Goal: Information Seeking & Learning: Learn about a topic

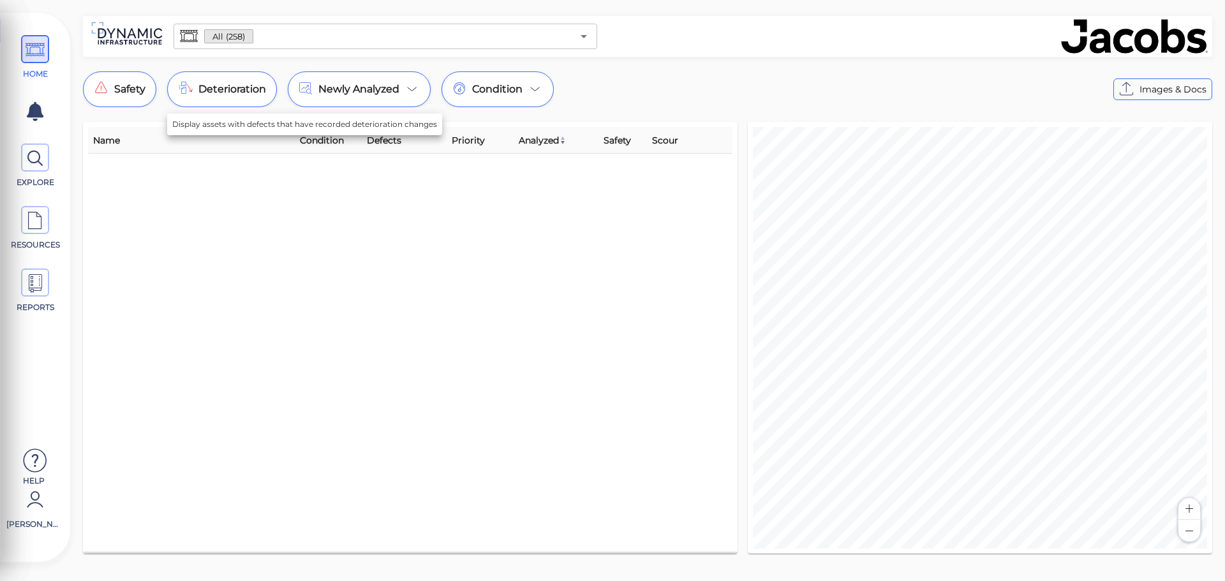
click at [420, 47] on div "All (258) ​" at bounding box center [386, 37] width 424 height 26
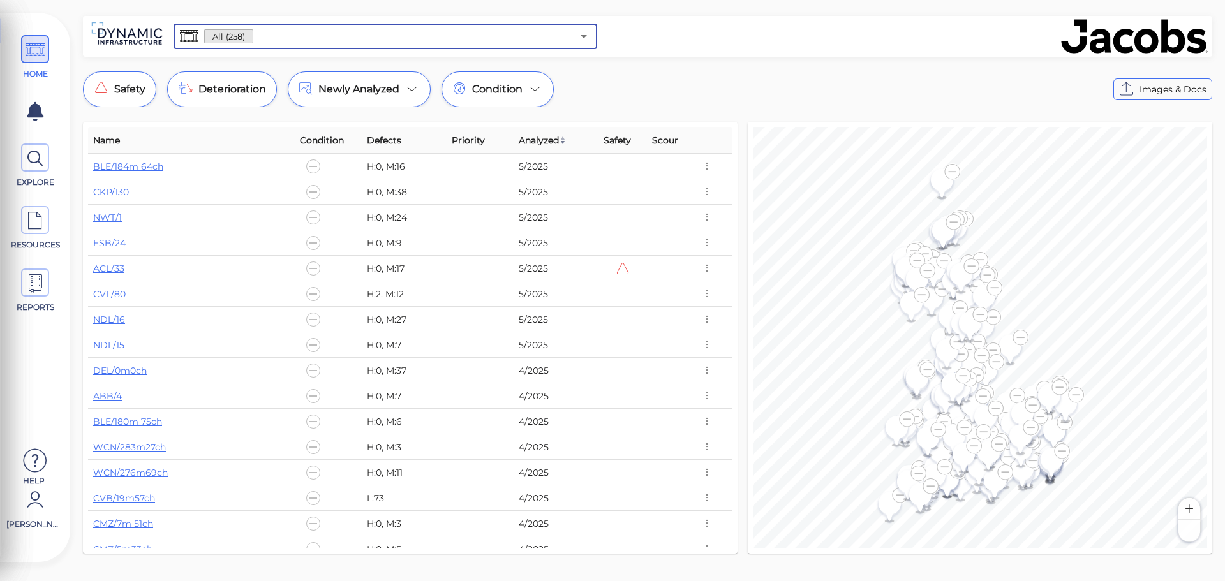
type input "a"
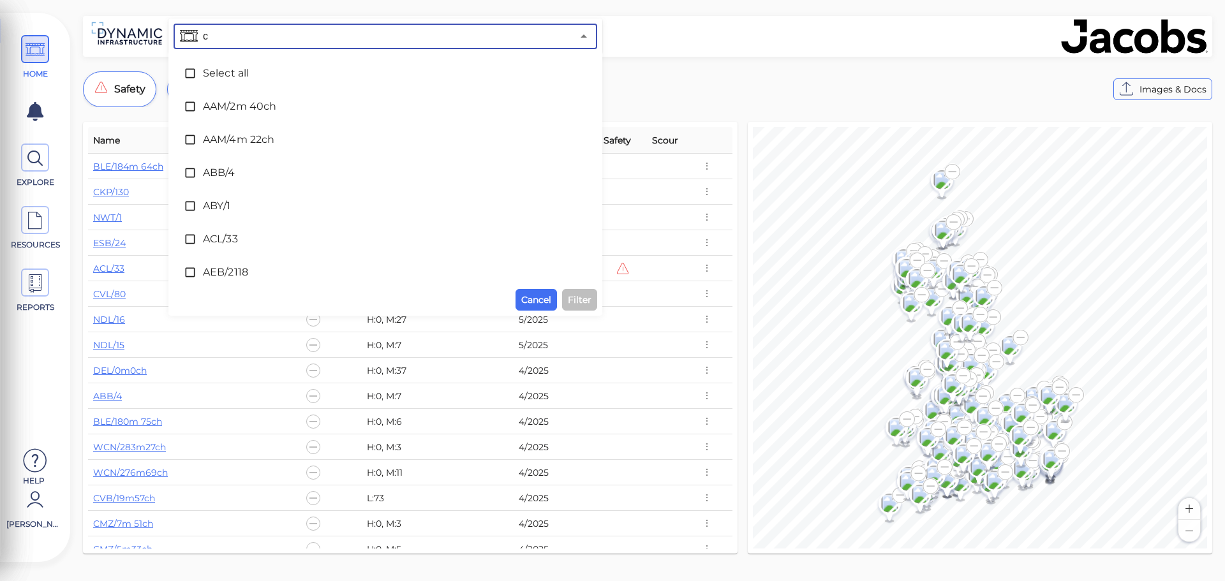
type input "cl"
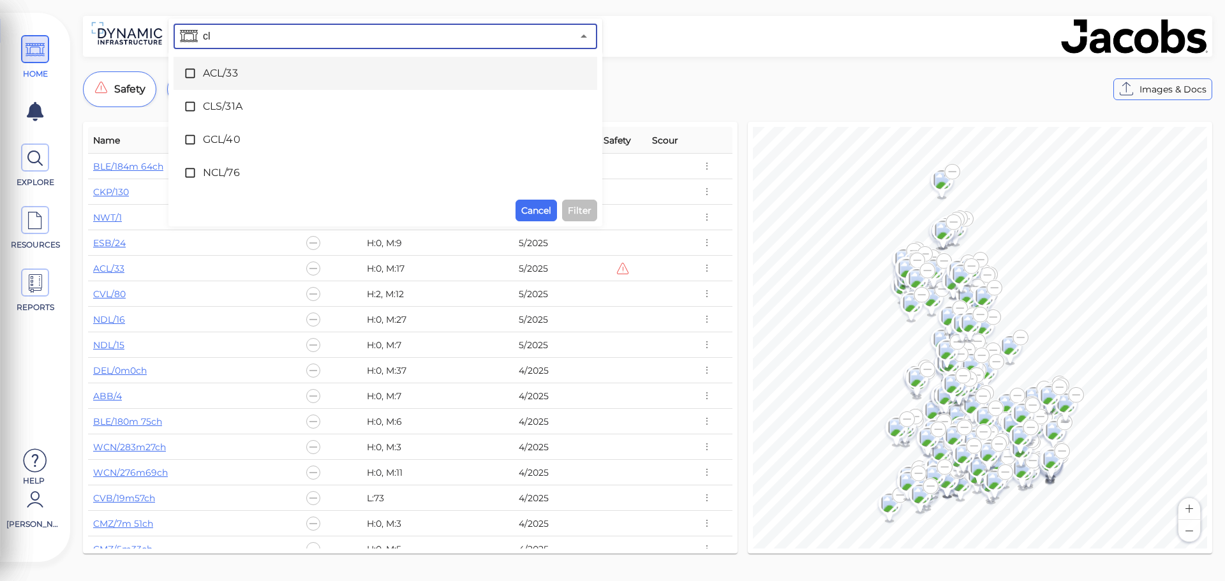
click at [191, 73] on icon at bounding box center [190, 73] width 13 height 13
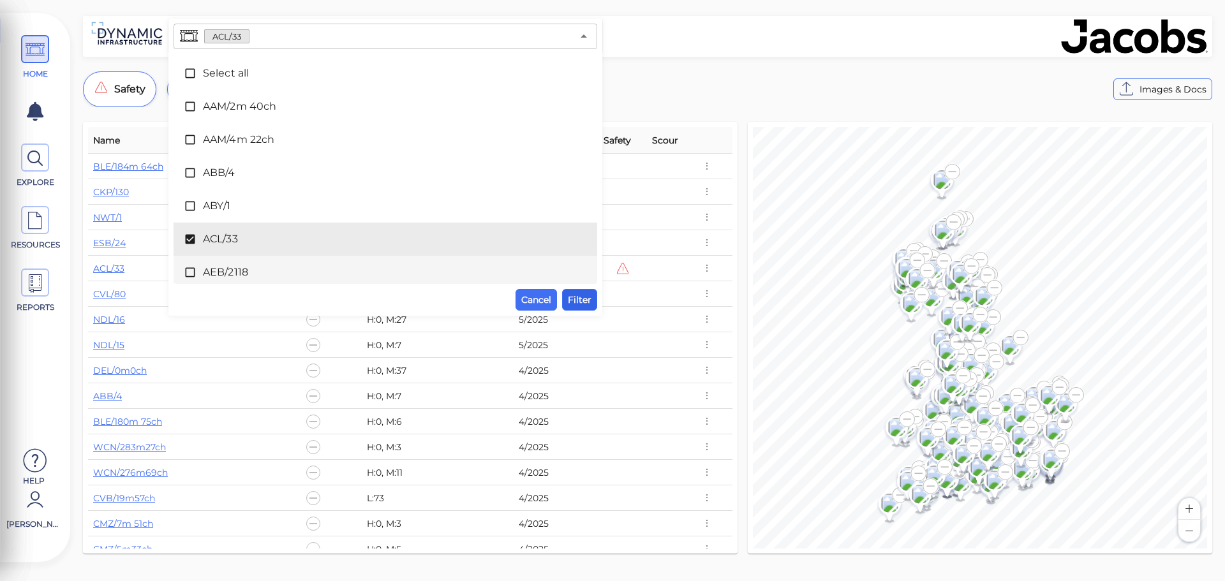
click at [579, 302] on span "Filter" at bounding box center [580, 299] width 24 height 15
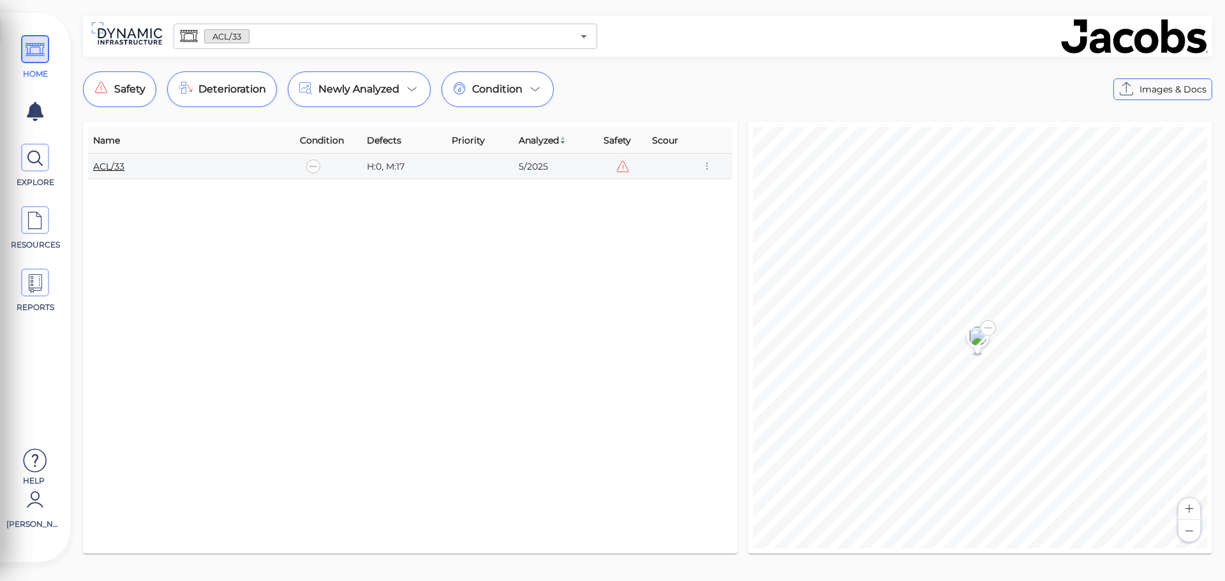
click at [111, 163] on link "ACL/33" at bounding box center [108, 166] width 31 height 11
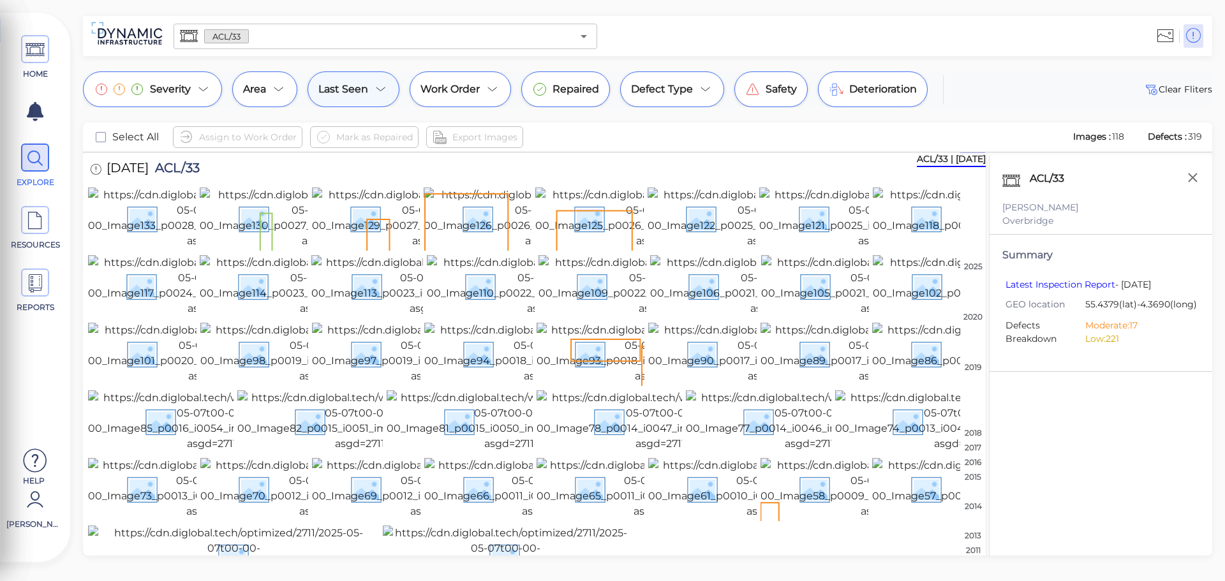
click at [386, 93] on icon at bounding box center [380, 89] width 15 height 15
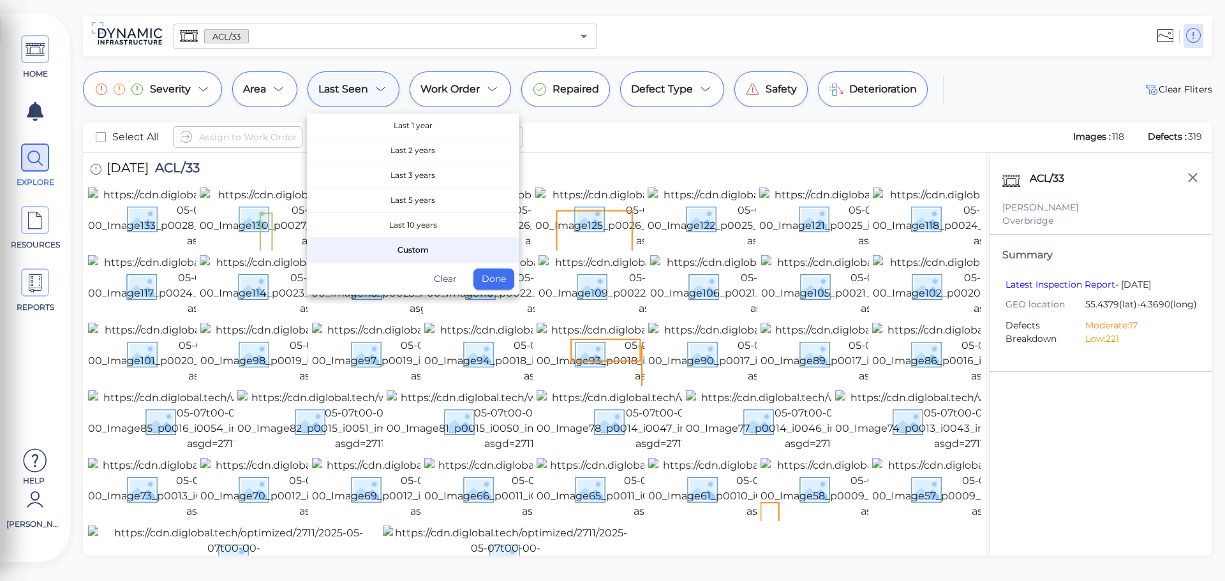
click at [386, 93] on div at bounding box center [612, 290] width 1225 height 581
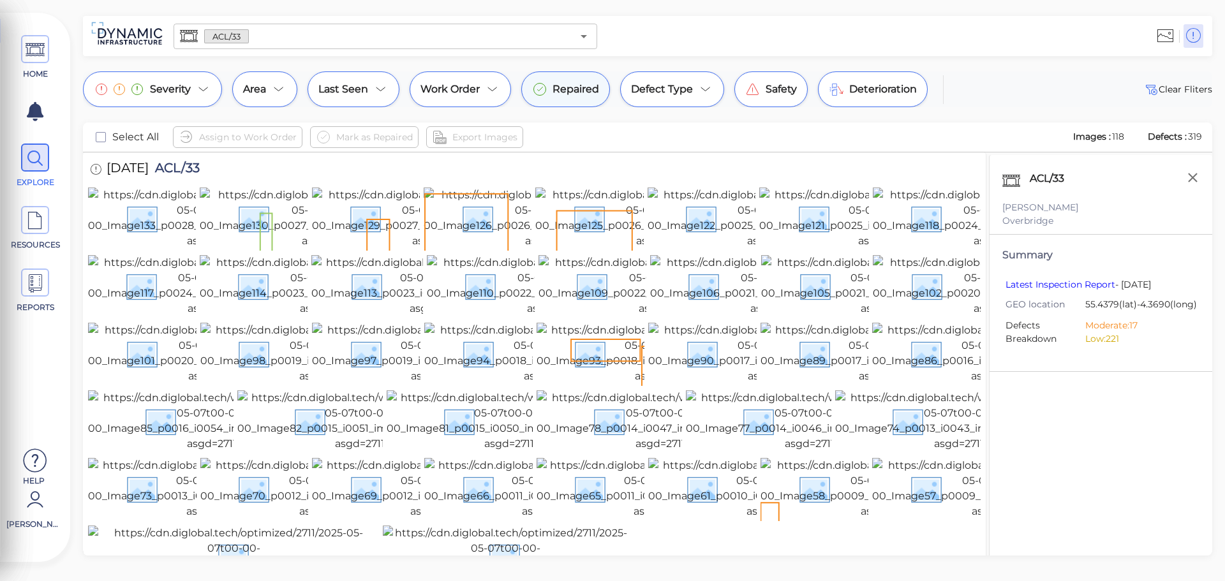
click at [591, 92] on span "Repaired" at bounding box center [575, 89] width 47 height 15
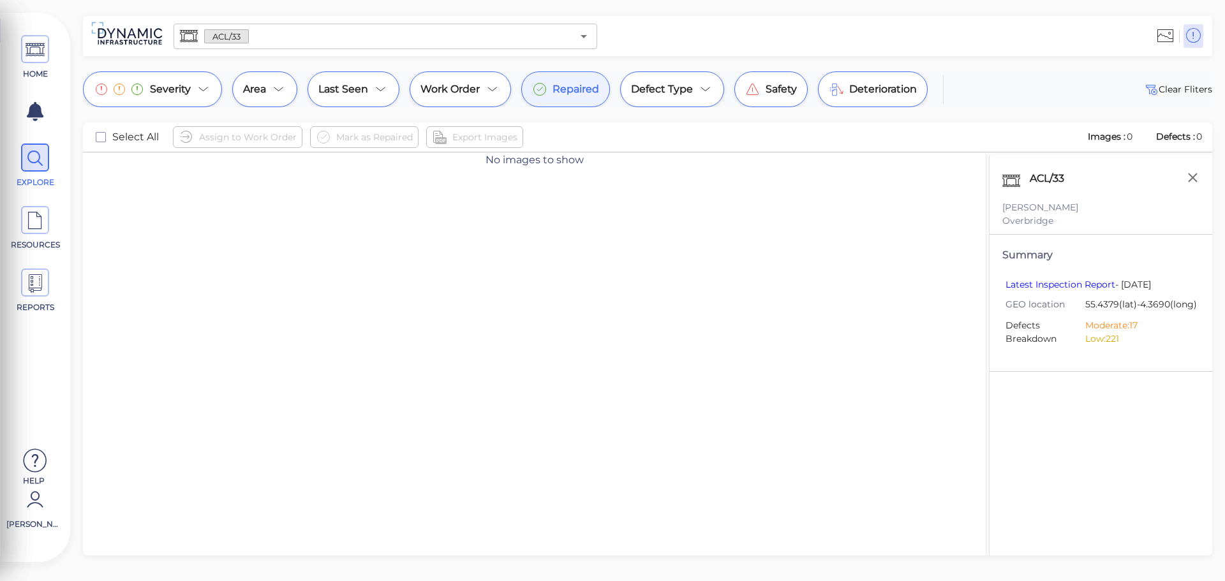
click at [591, 92] on span "Repaired" at bounding box center [575, 89] width 47 height 15
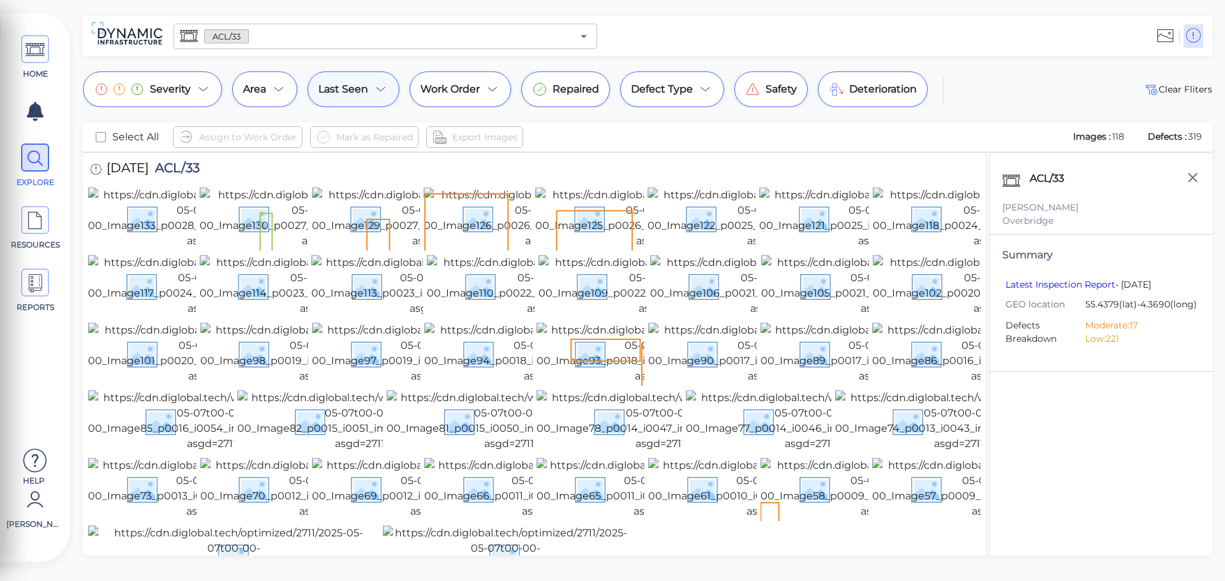
click at [390, 93] on div "Last Seen" at bounding box center [353, 89] width 92 height 36
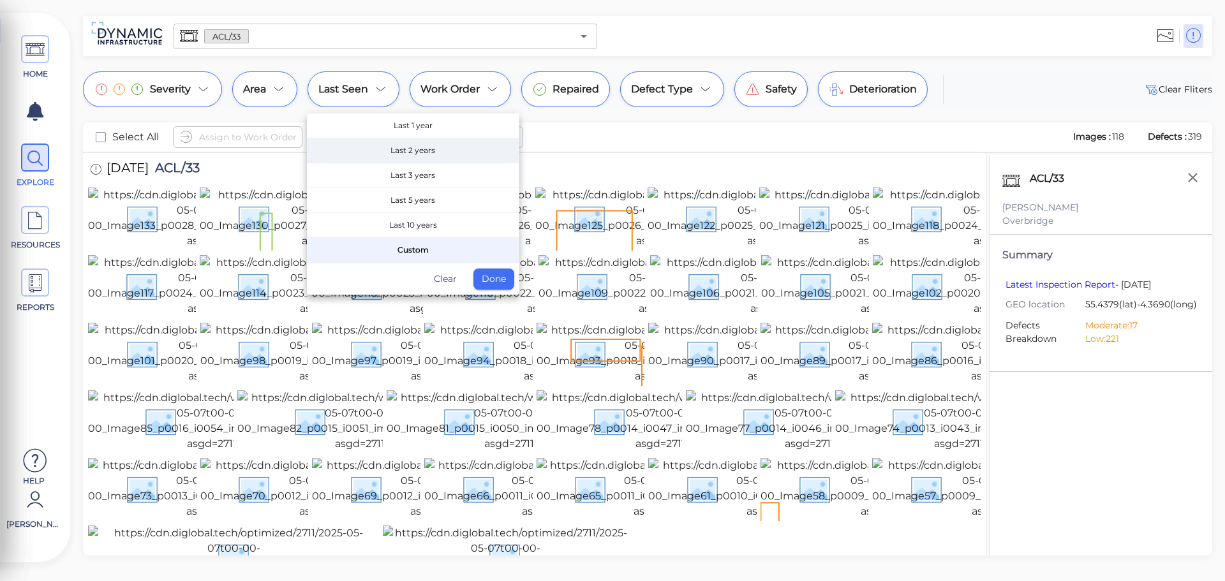
click at [453, 147] on span "Last 2 years" at bounding box center [413, 150] width 212 height 24
click at [497, 281] on button "Done" at bounding box center [493, 279] width 41 height 21
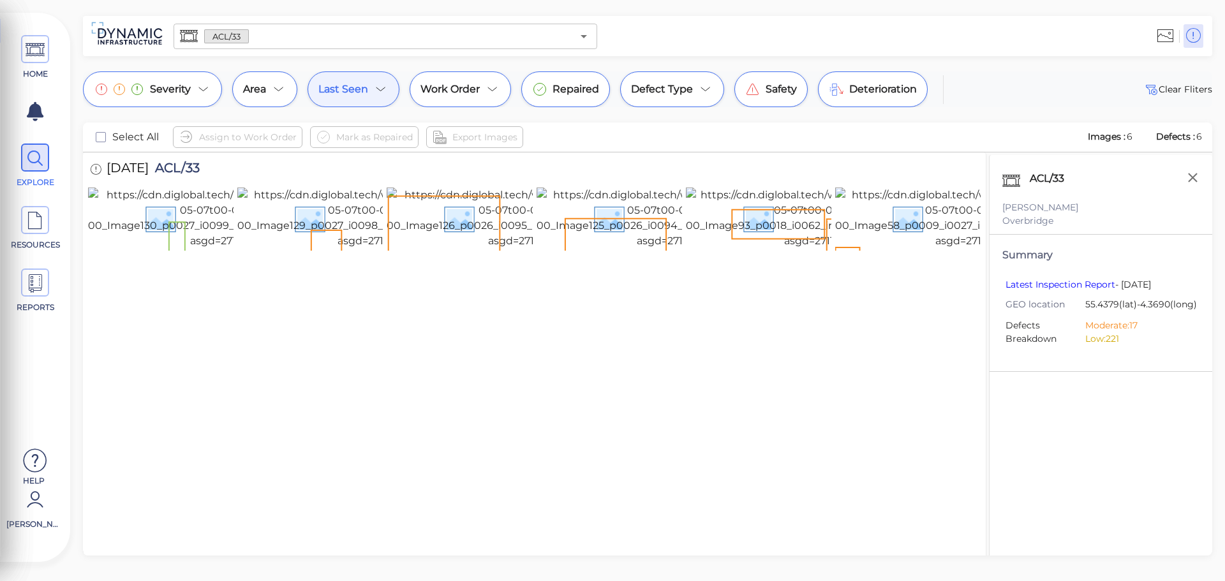
click at [384, 94] on icon at bounding box center [380, 89] width 15 height 15
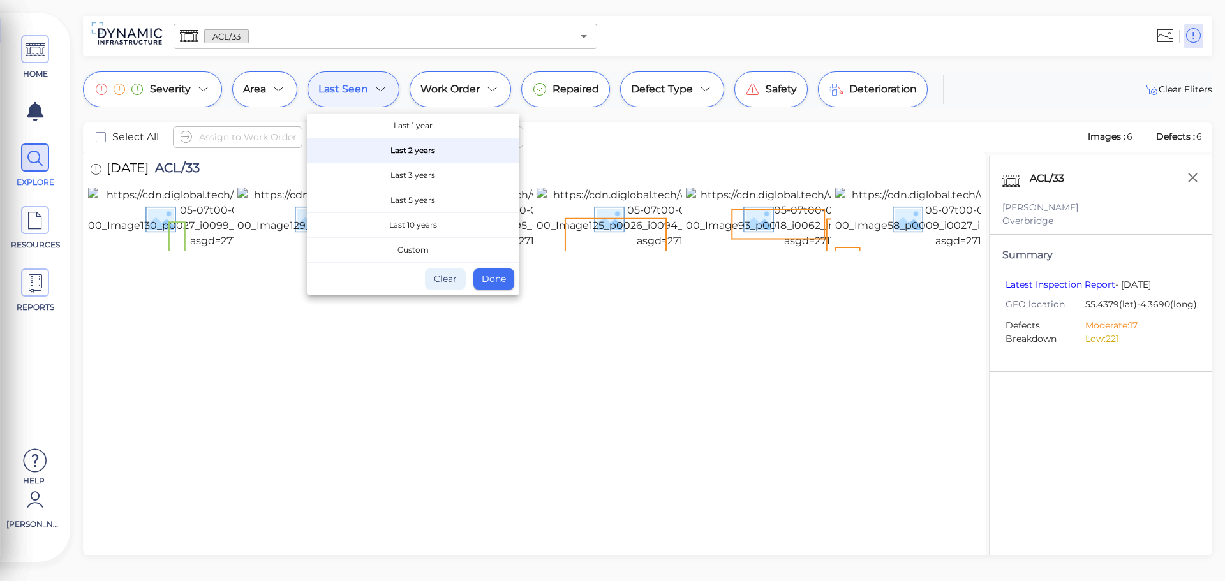
click at [445, 279] on button "Clear" at bounding box center [445, 279] width 41 height 21
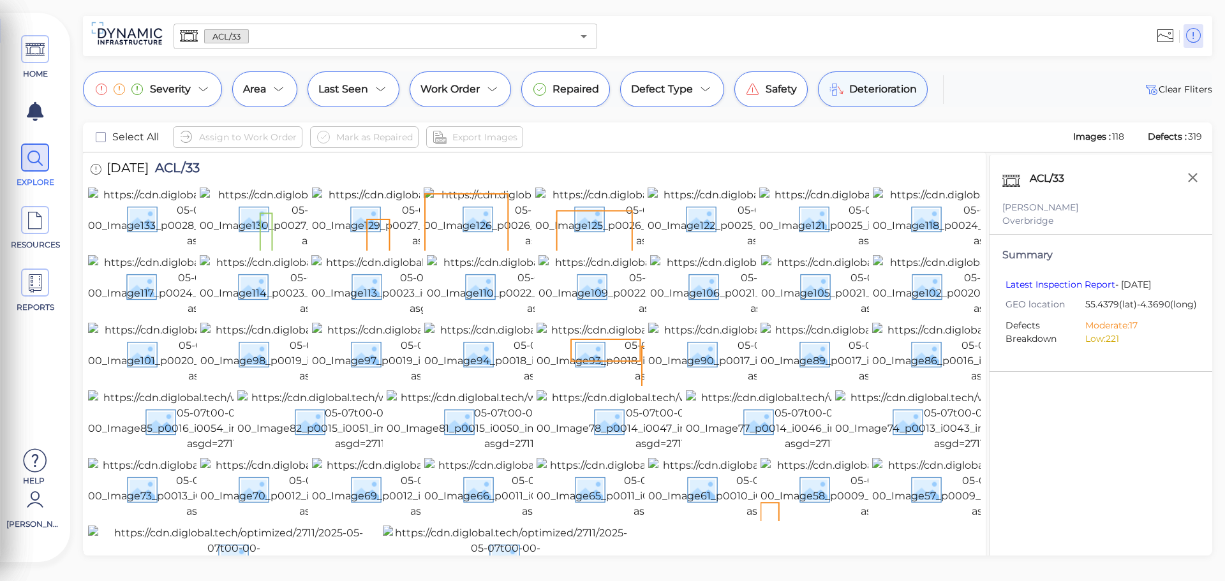
click at [878, 99] on div "Deterioration" at bounding box center [873, 89] width 110 height 36
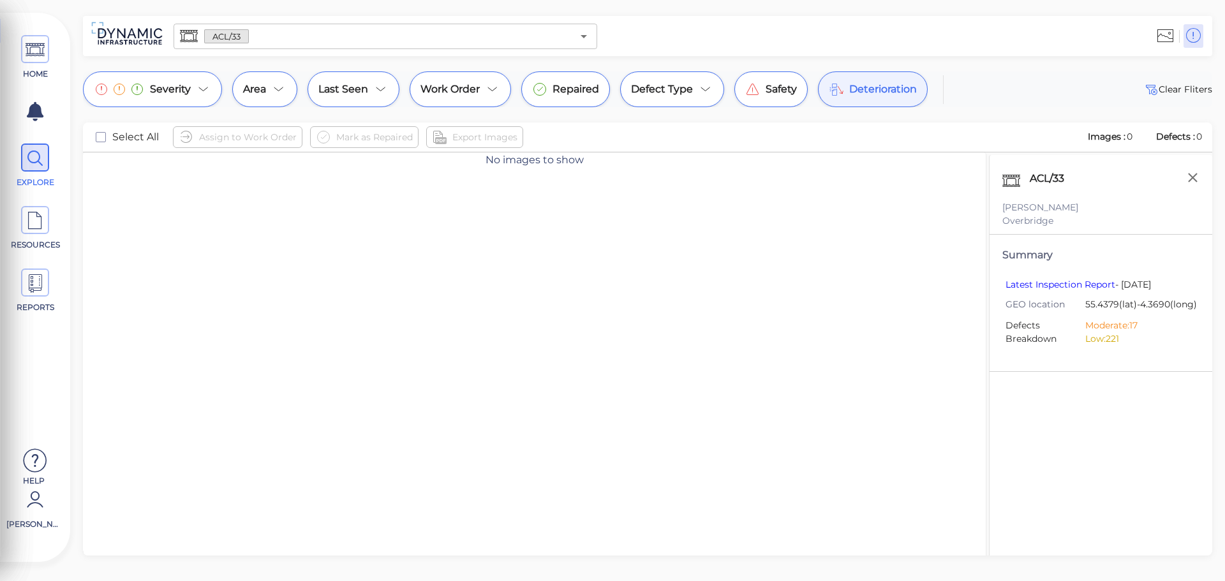
click at [878, 99] on div "Deterioration" at bounding box center [873, 89] width 110 height 36
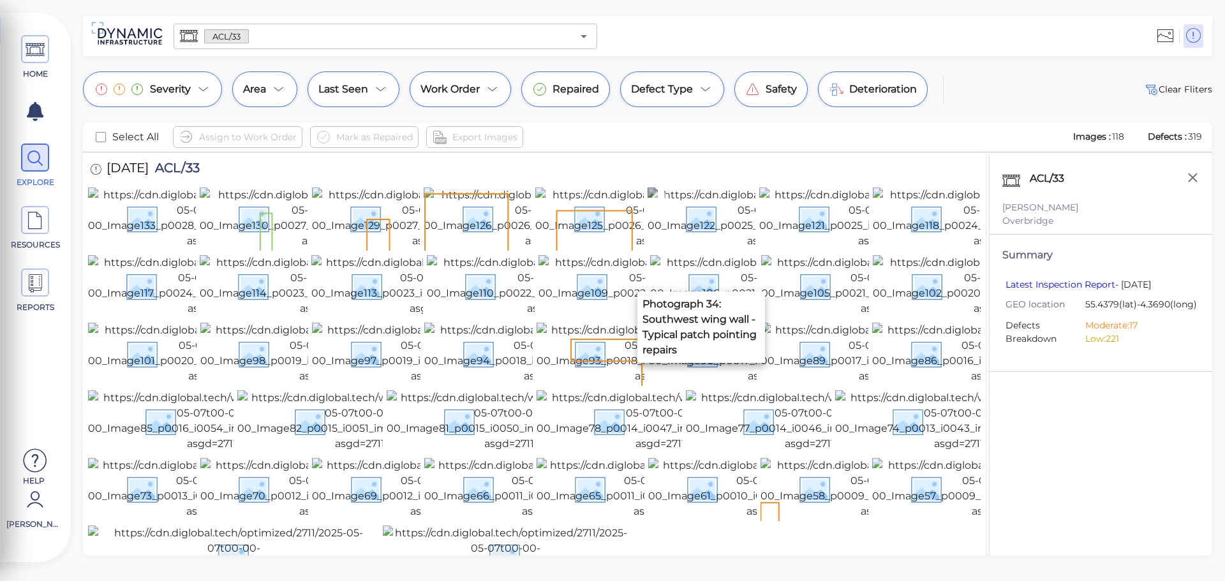
click at [699, 240] on img at bounding box center [772, 218] width 249 height 61
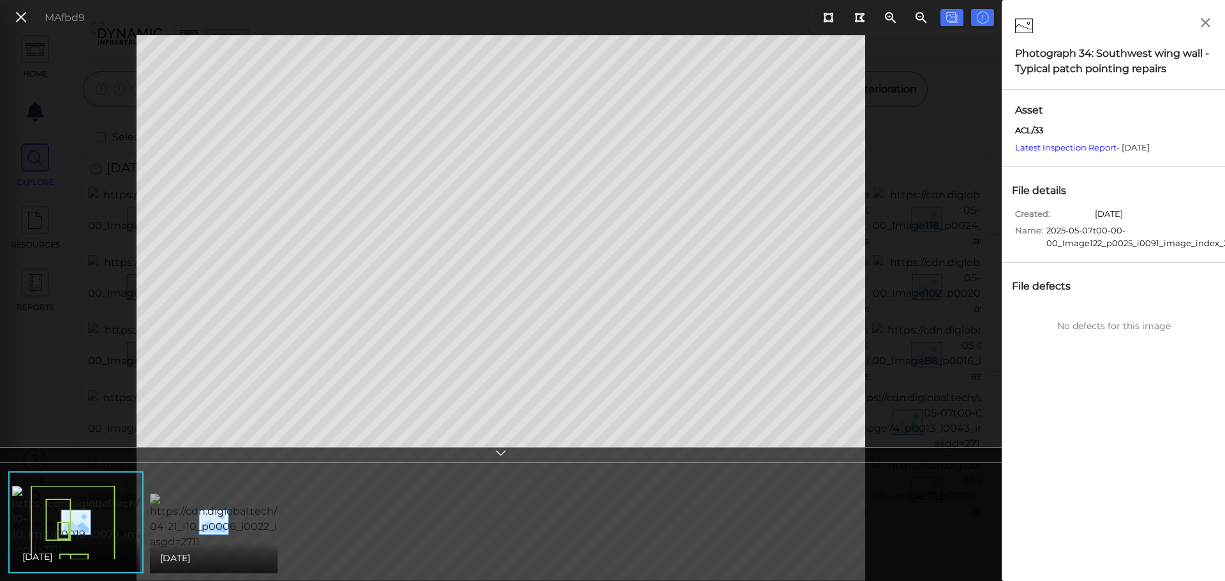
click at [242, 503] on img at bounding box center [264, 522] width 229 height 56
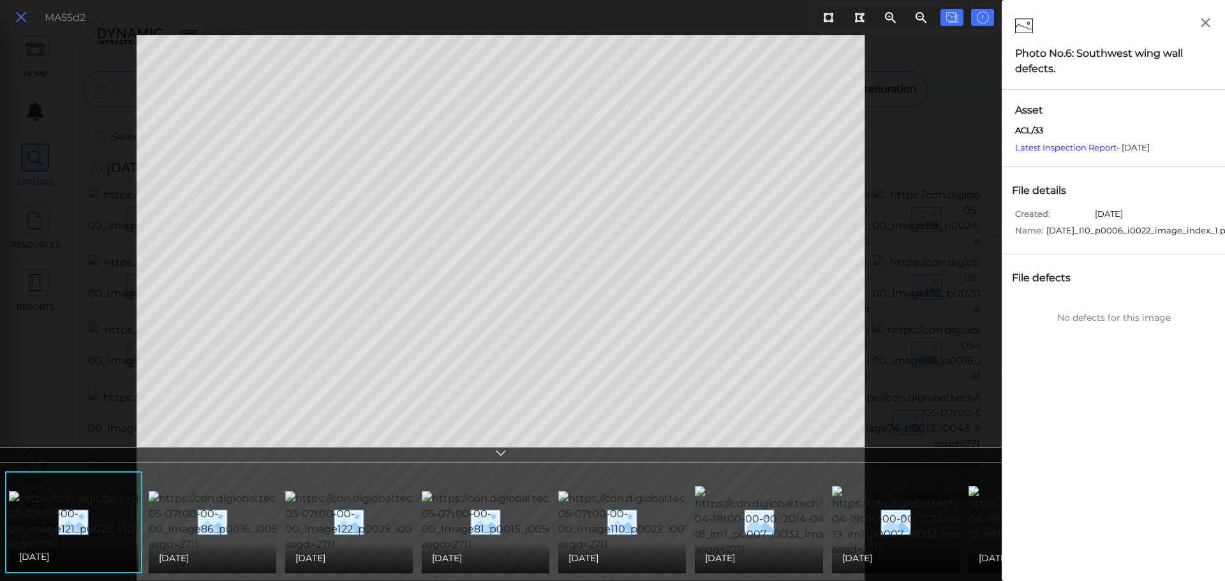
click at [24, 22] on icon at bounding box center [21, 17] width 14 height 17
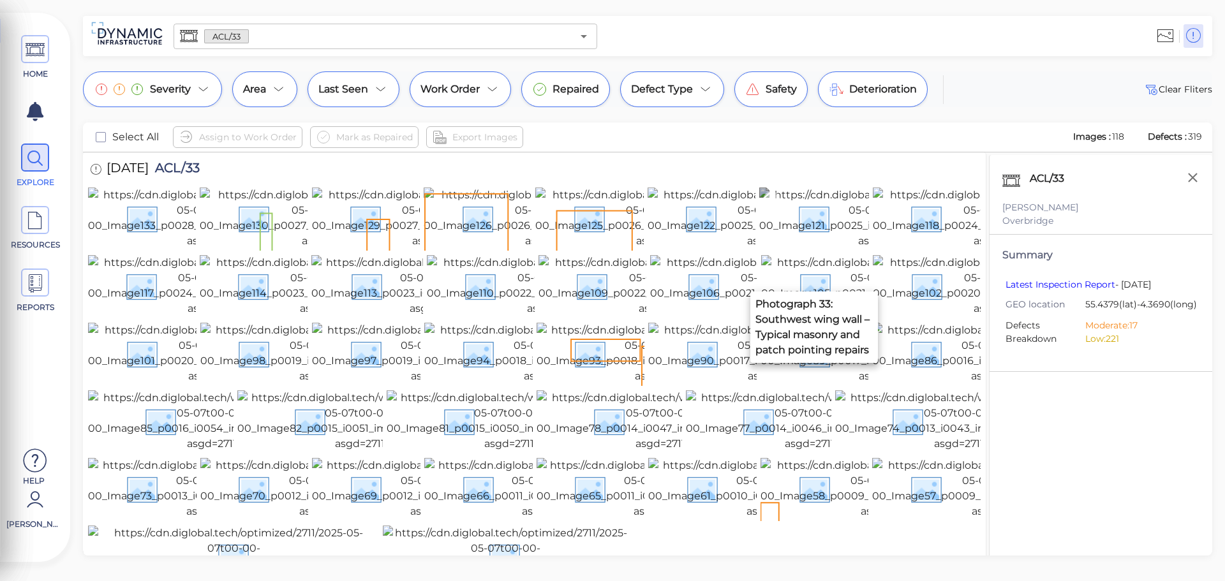
click at [847, 202] on img at bounding box center [883, 218] width 248 height 61
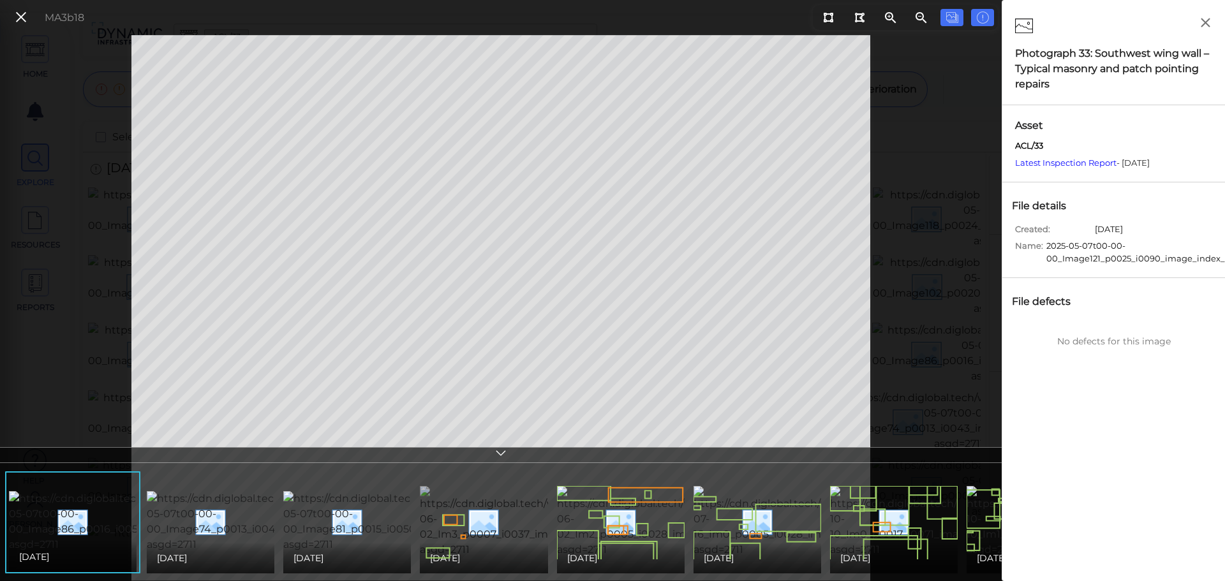
click at [514, 517] on img at bounding box center [534, 521] width 228 height 71
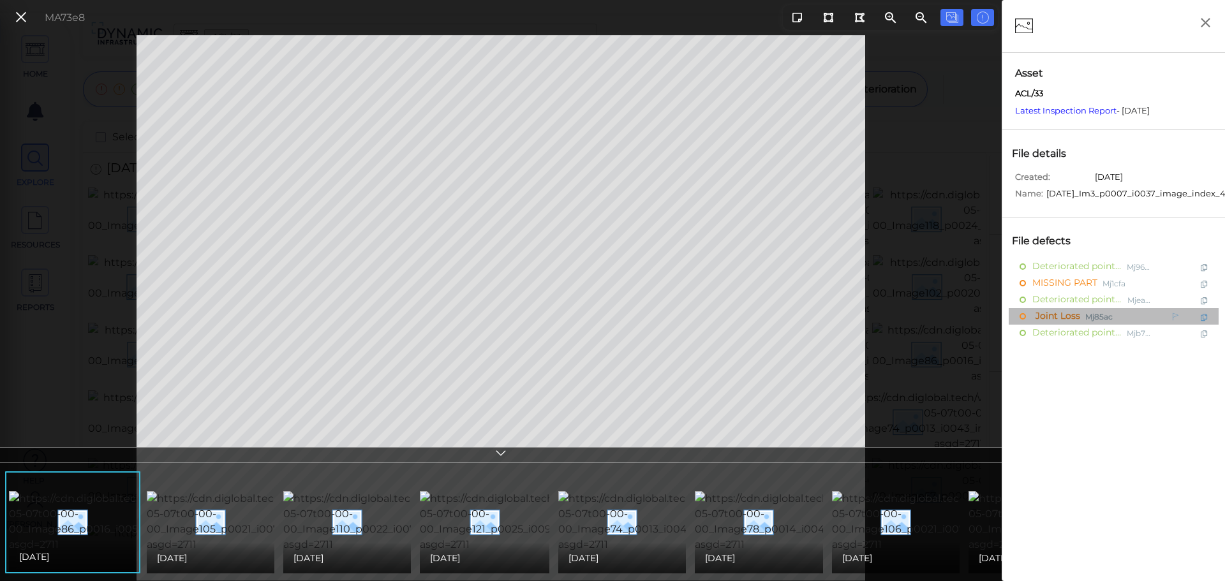
click at [1062, 325] on span "Joint Loss" at bounding box center [1056, 317] width 48 height 16
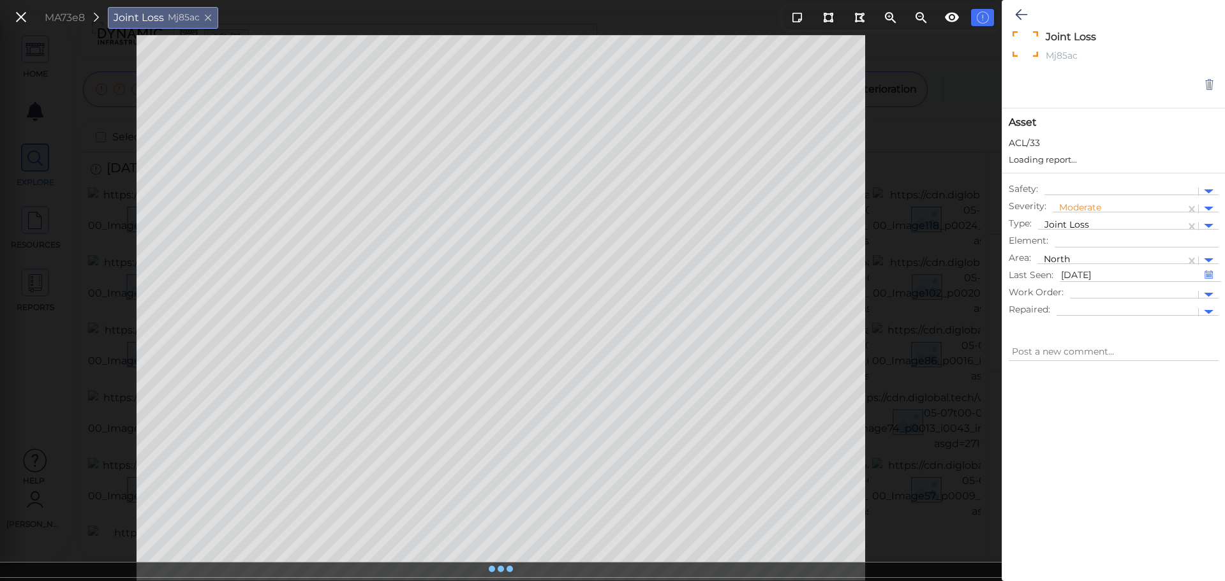
type textarea "x"
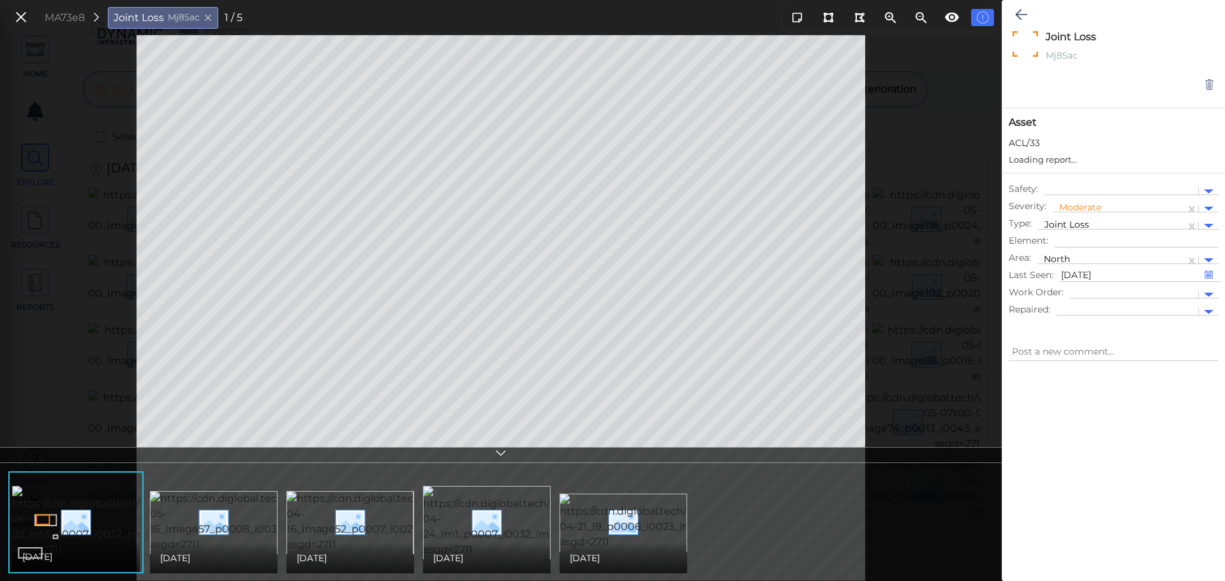
type textarea "x"
click at [25, 13] on icon at bounding box center [21, 17] width 14 height 17
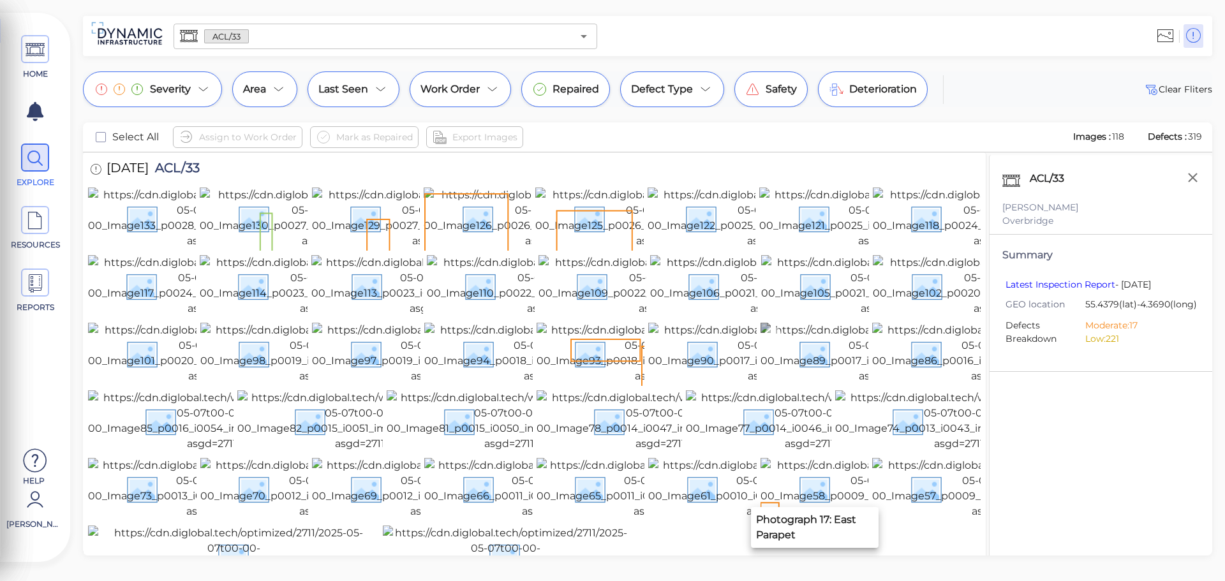
click at [814, 384] on img at bounding box center [883, 353] width 246 height 61
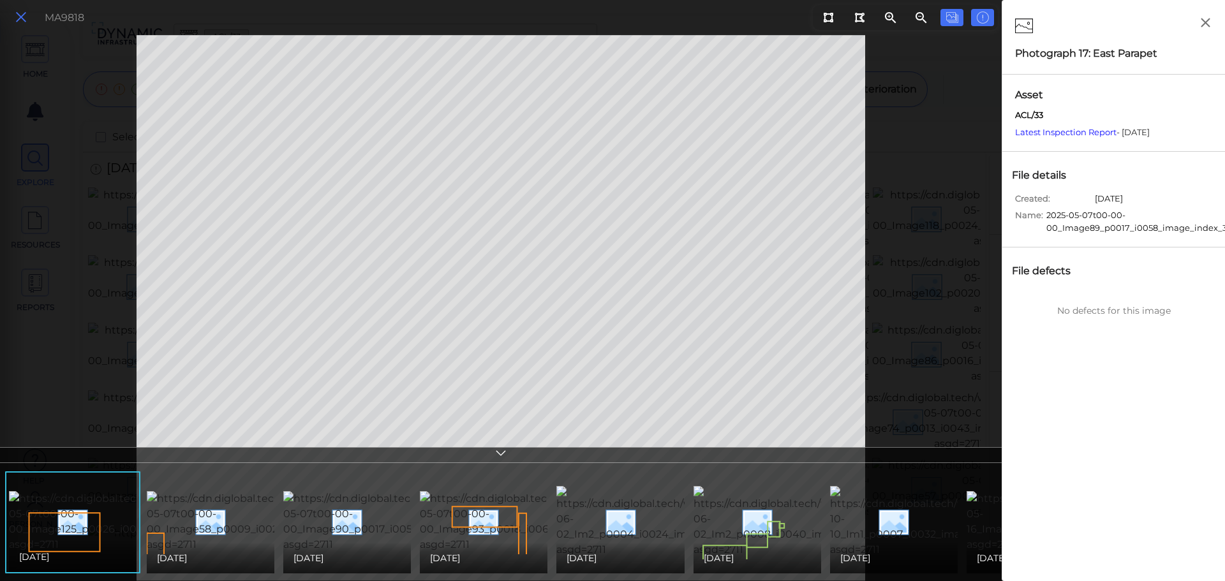
click at [19, 19] on icon at bounding box center [21, 17] width 14 height 17
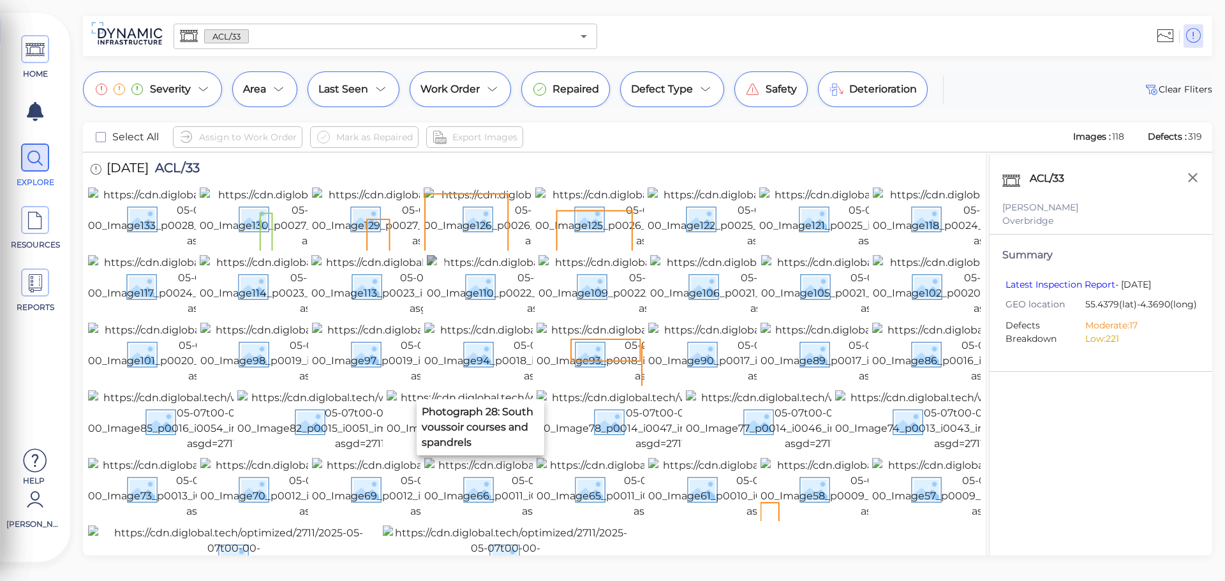
click at [500, 316] on img at bounding box center [552, 285] width 251 height 61
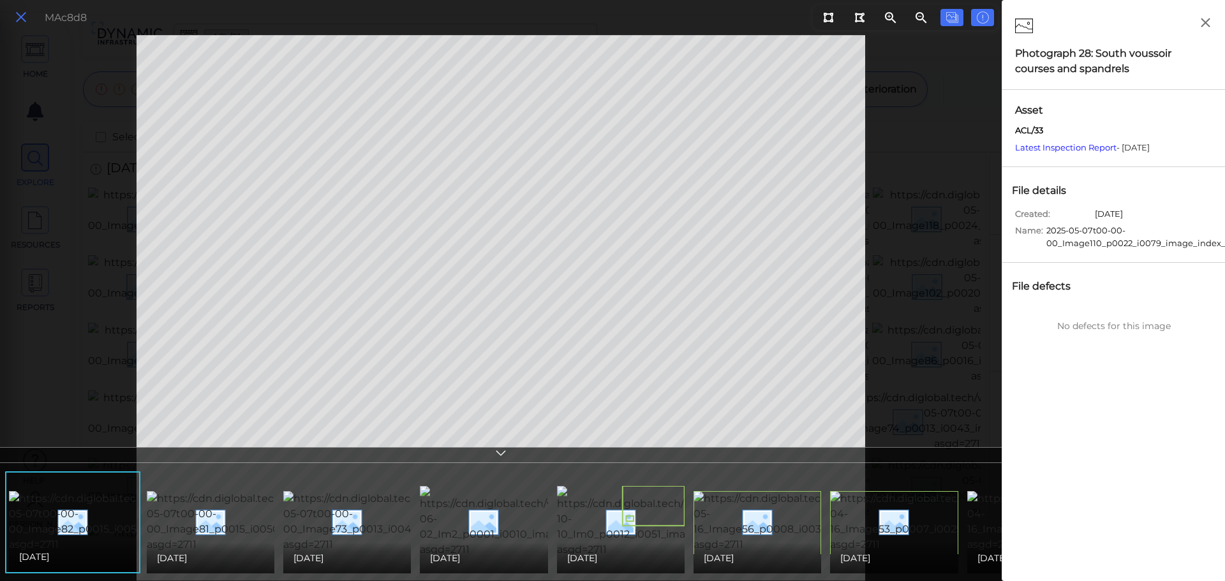
click at [25, 13] on icon at bounding box center [21, 17] width 14 height 17
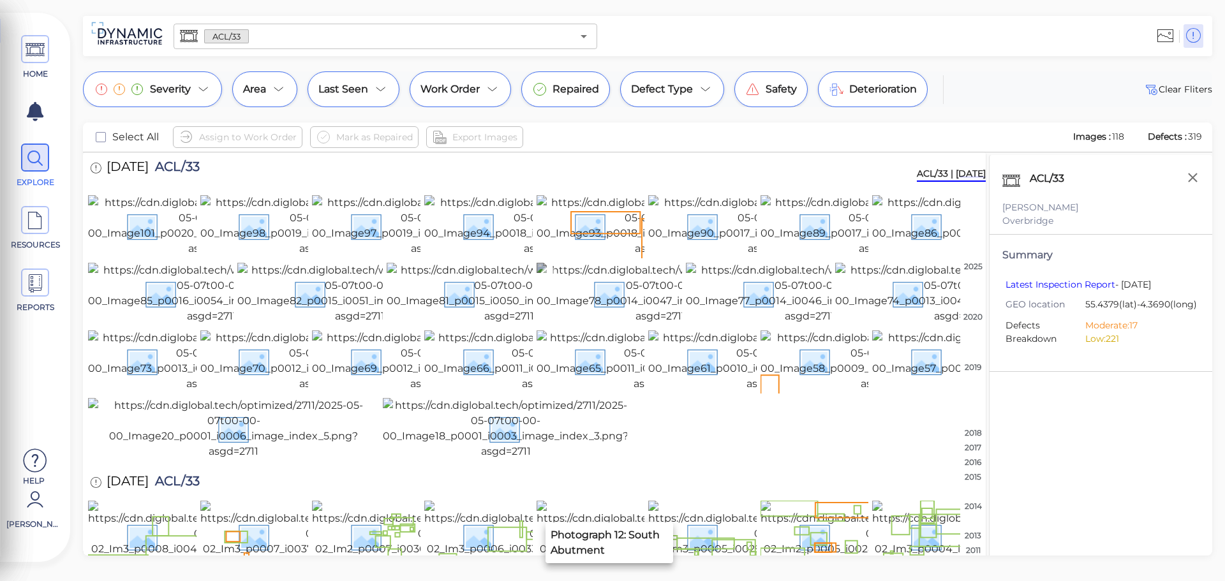
scroll to position [191, 0]
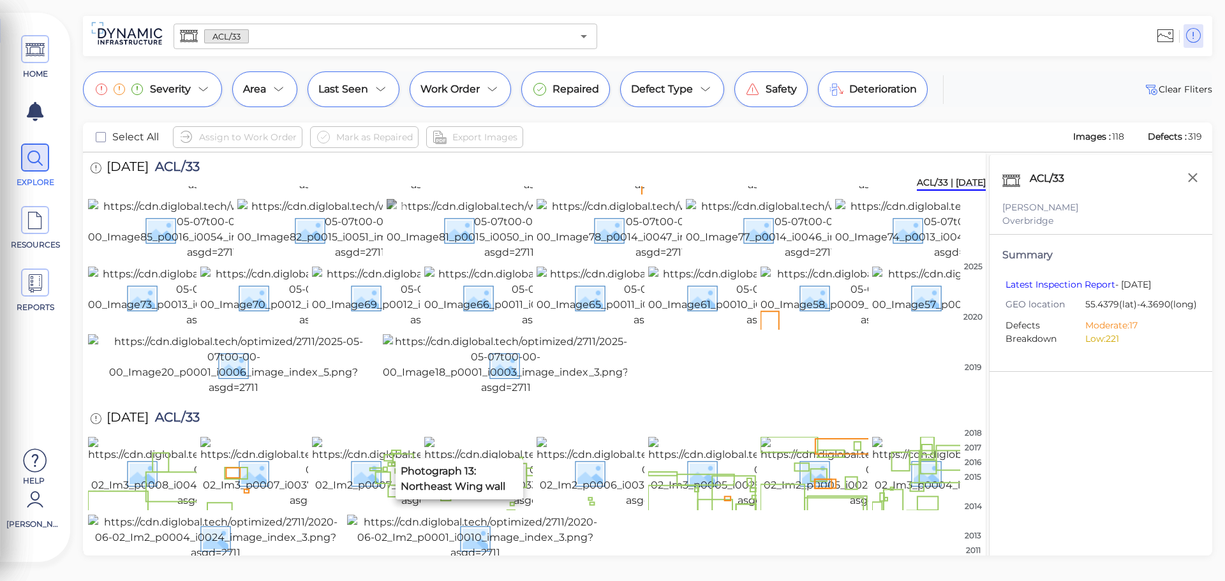
click at [408, 260] on img at bounding box center [509, 229] width 244 height 61
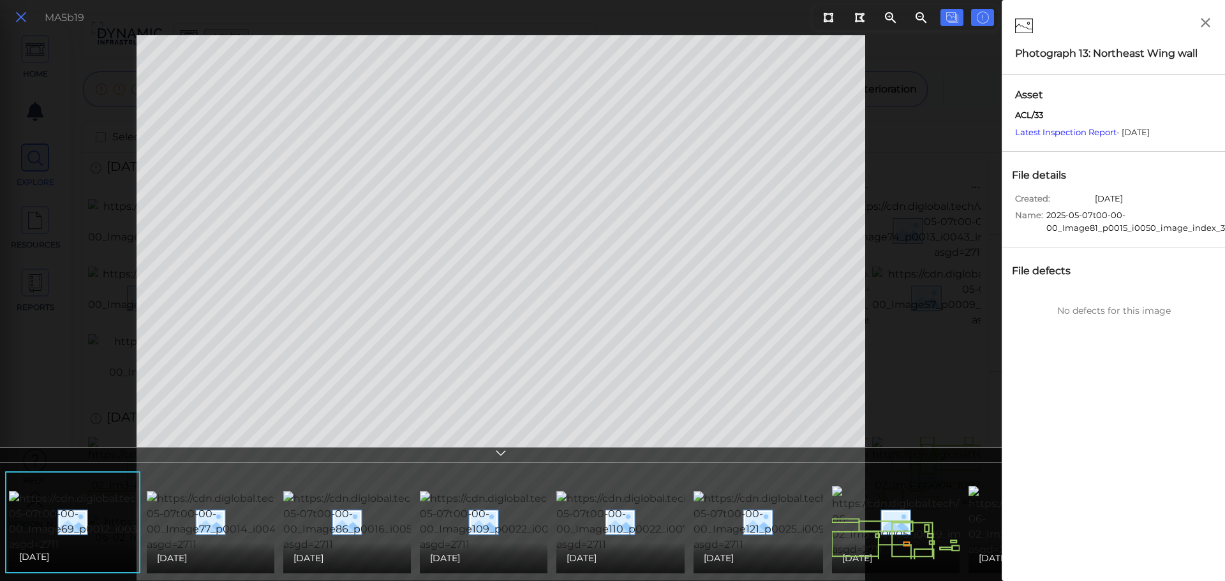
click at [17, 22] on icon at bounding box center [21, 17] width 14 height 17
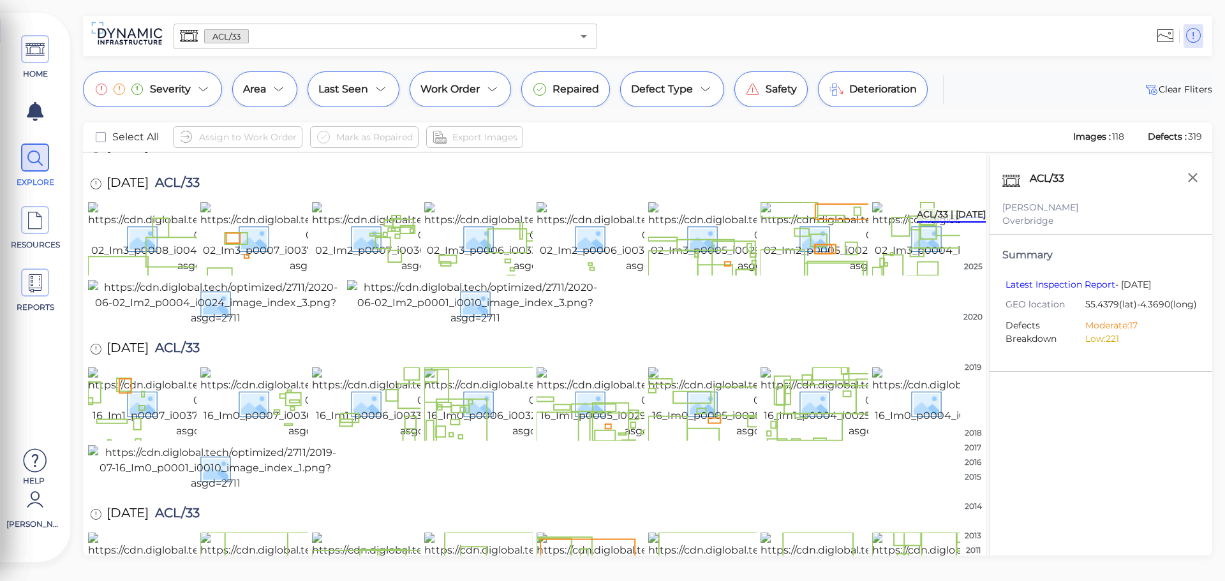
scroll to position [447, 0]
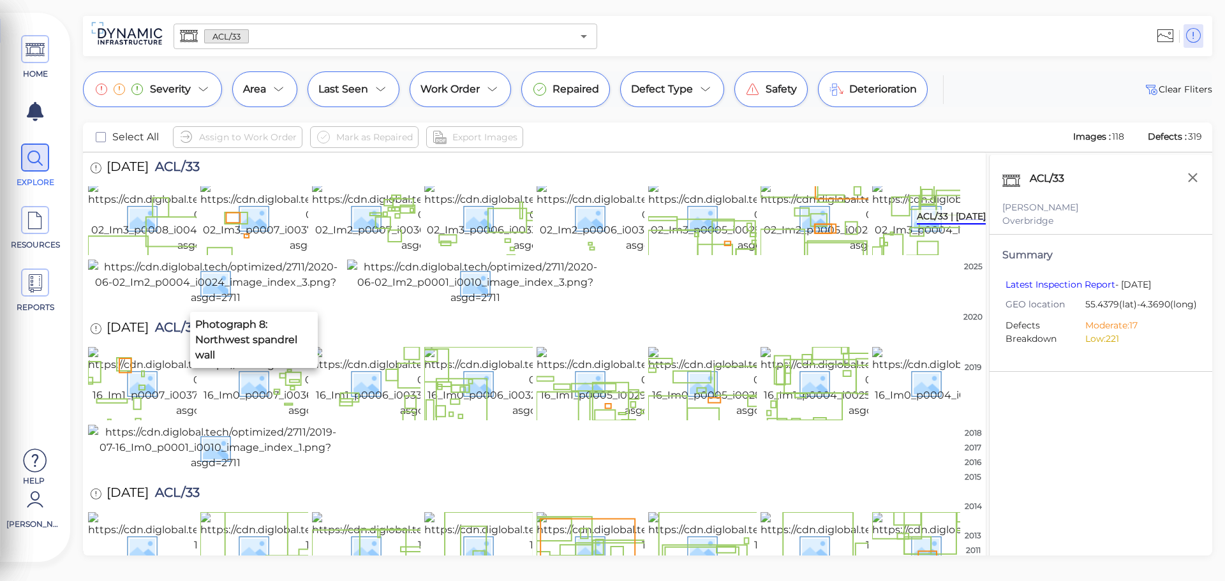
click at [262, 73] on img at bounding box center [324, 41] width 248 height 61
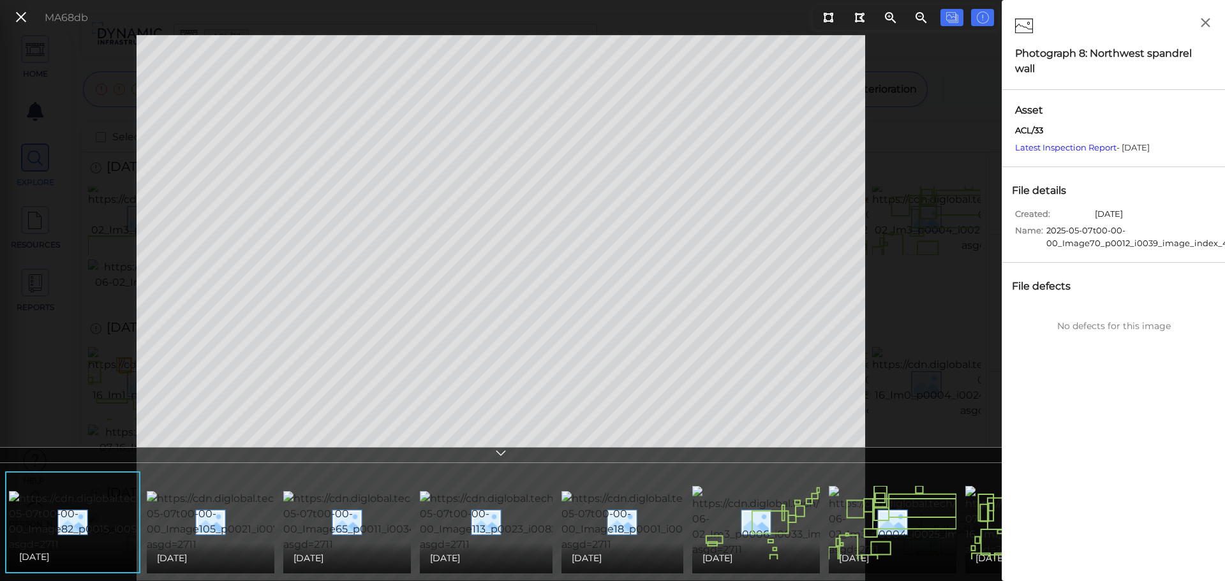
click at [24, 11] on icon at bounding box center [21, 17] width 14 height 17
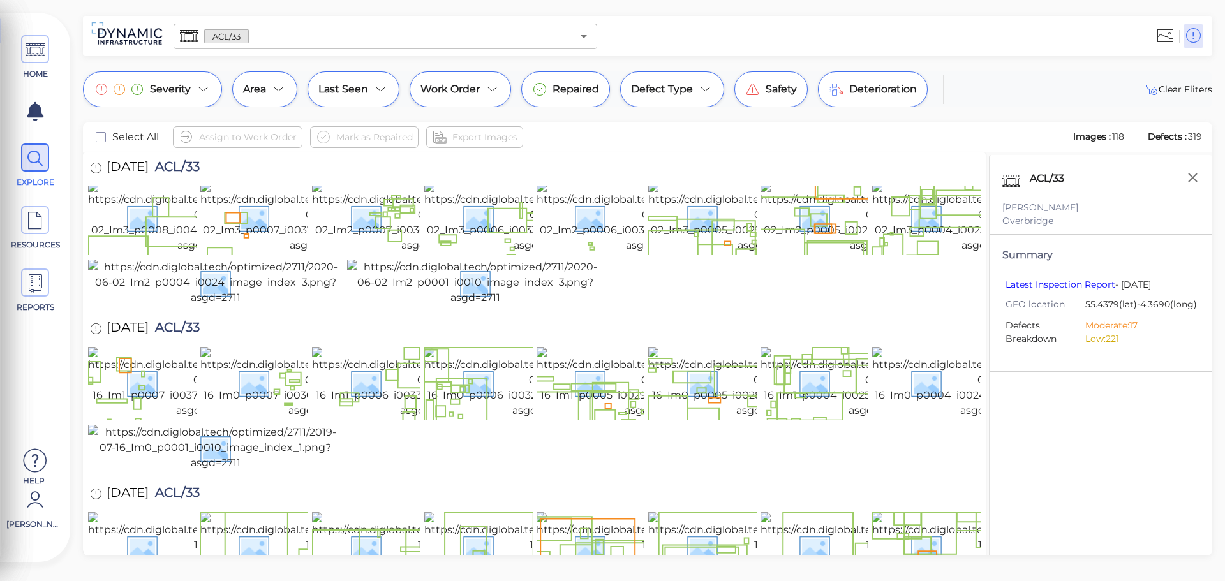
click at [494, 34] on input "text" at bounding box center [410, 36] width 323 height 18
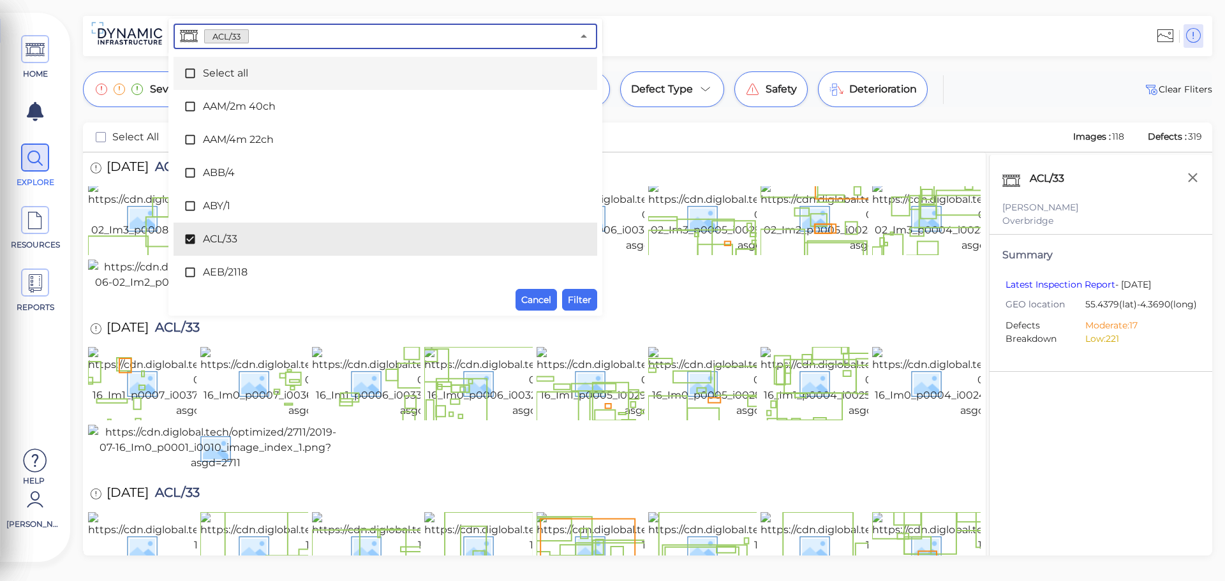
click at [188, 77] on icon at bounding box center [190, 74] width 10 height 10
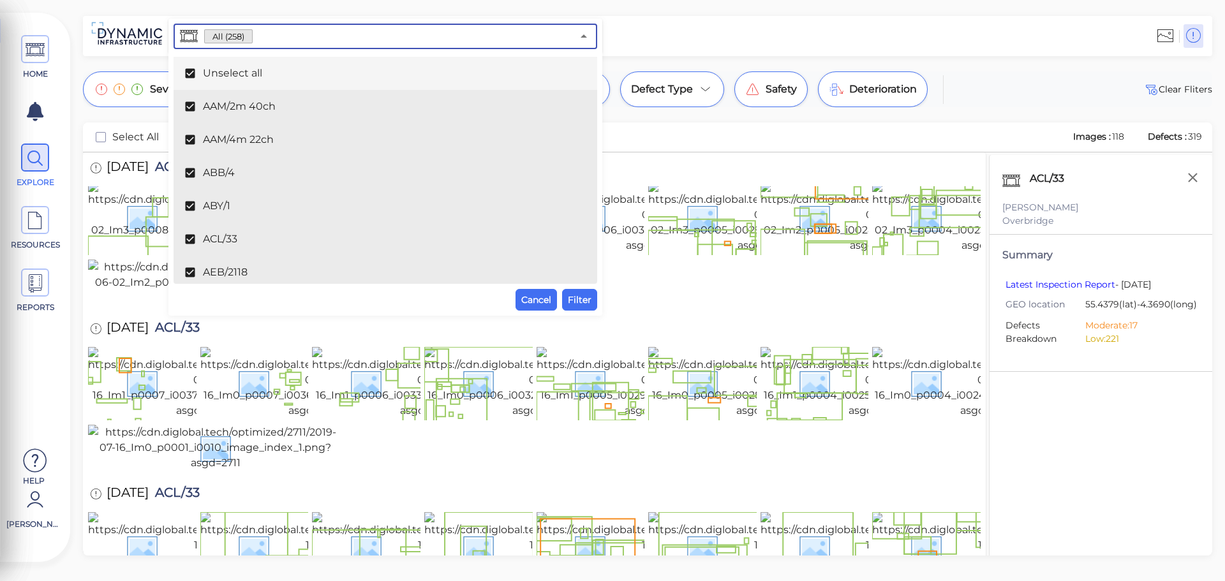
click at [300, 41] on input "text" at bounding box center [413, 36] width 320 height 18
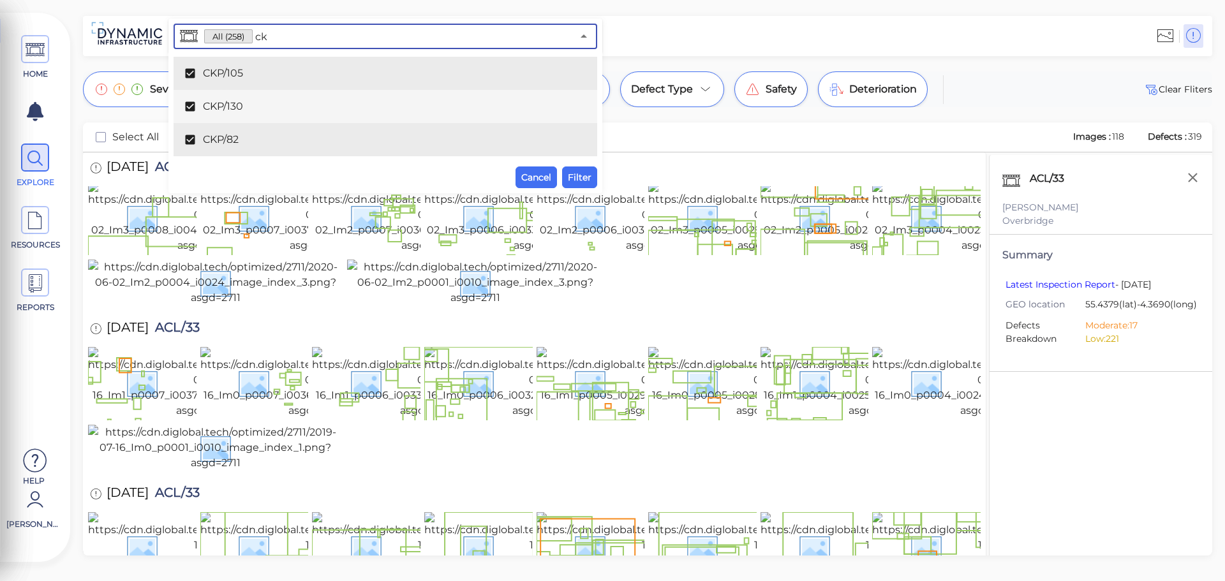
type input "ckp"
click at [199, 78] on span at bounding box center [193, 73] width 19 height 13
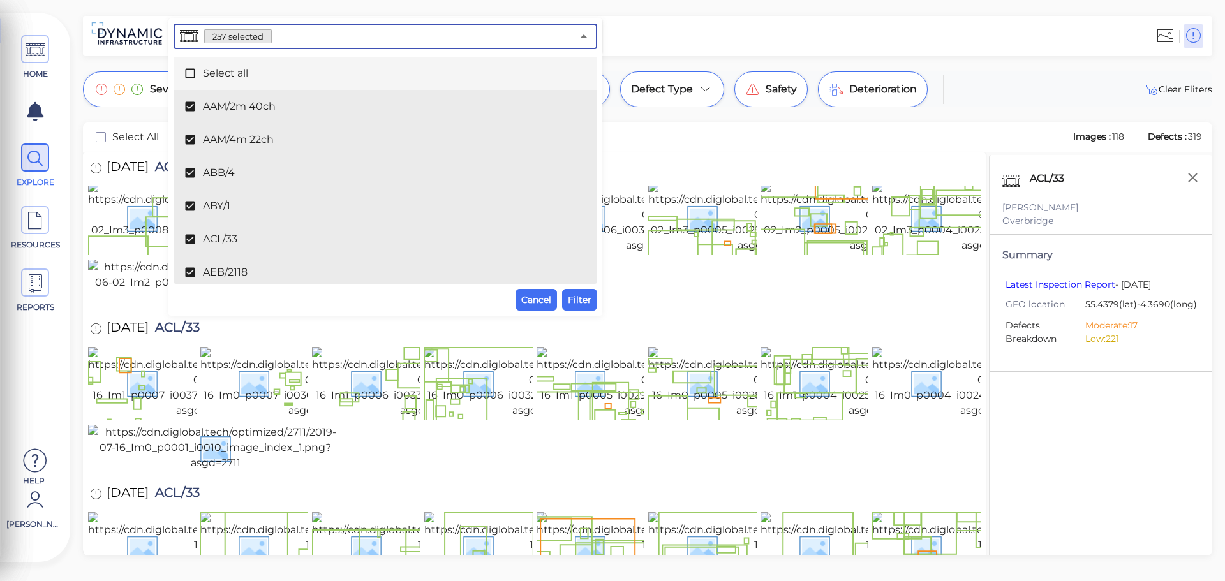
click at [300, 40] on input "text" at bounding box center [422, 36] width 300 height 18
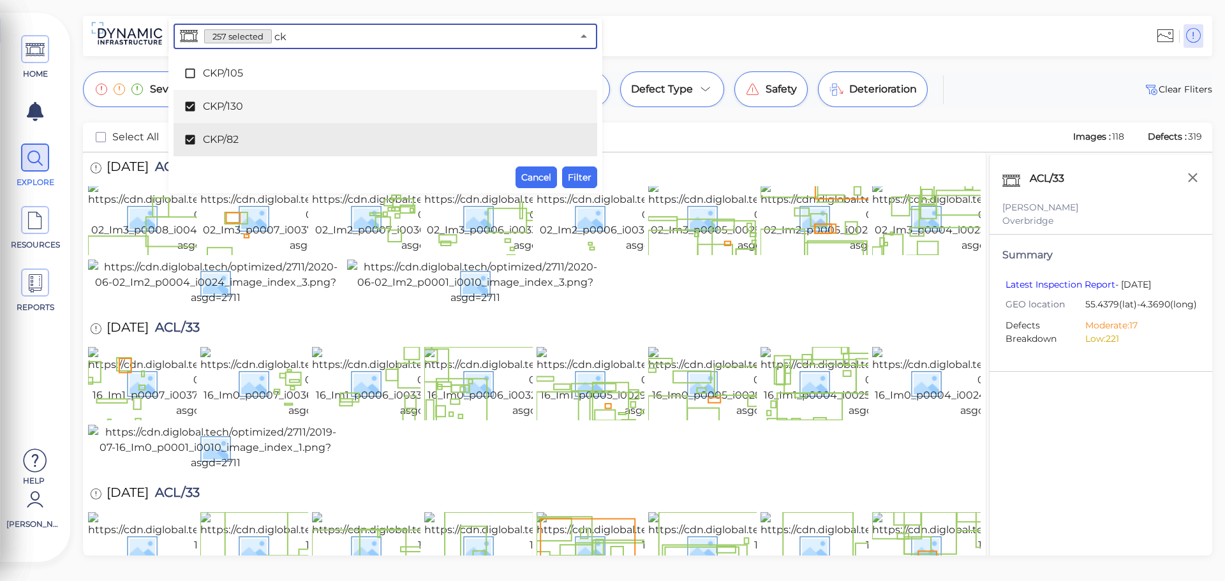
type input "ckp"
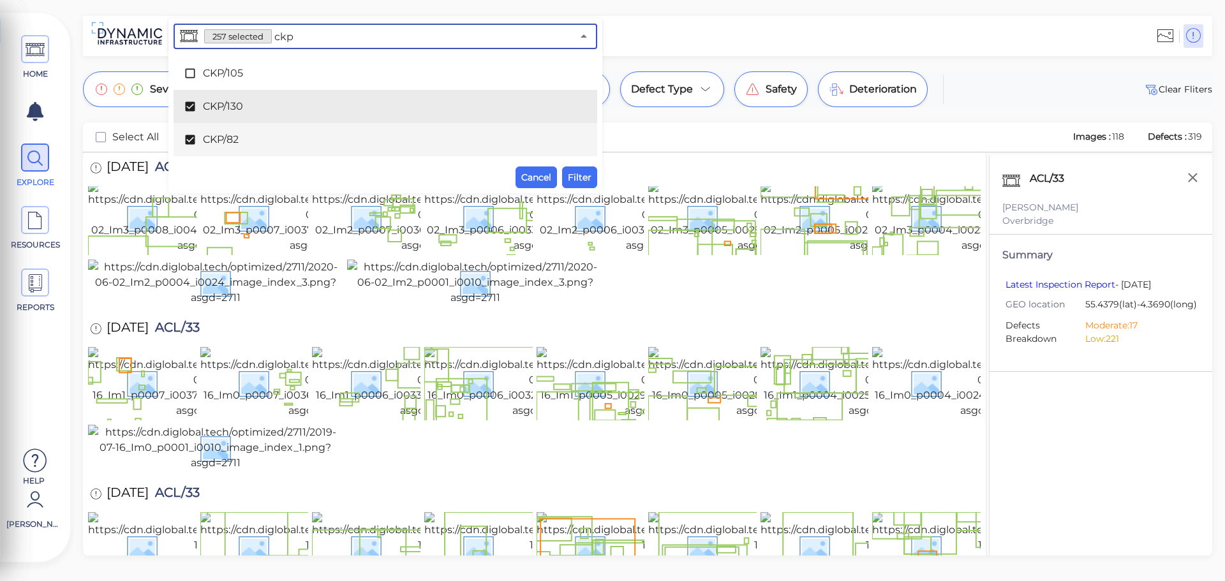
click at [189, 142] on icon at bounding box center [190, 139] width 13 height 13
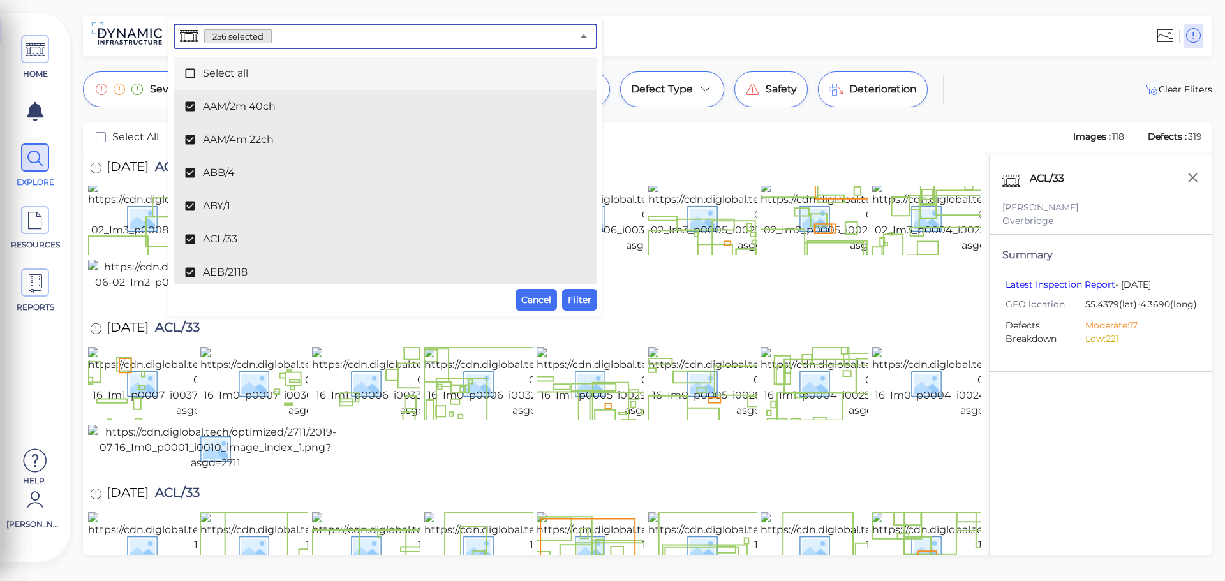
click at [297, 38] on input "text" at bounding box center [422, 36] width 300 height 18
click at [582, 40] on icon "Close" at bounding box center [583, 36] width 15 height 15
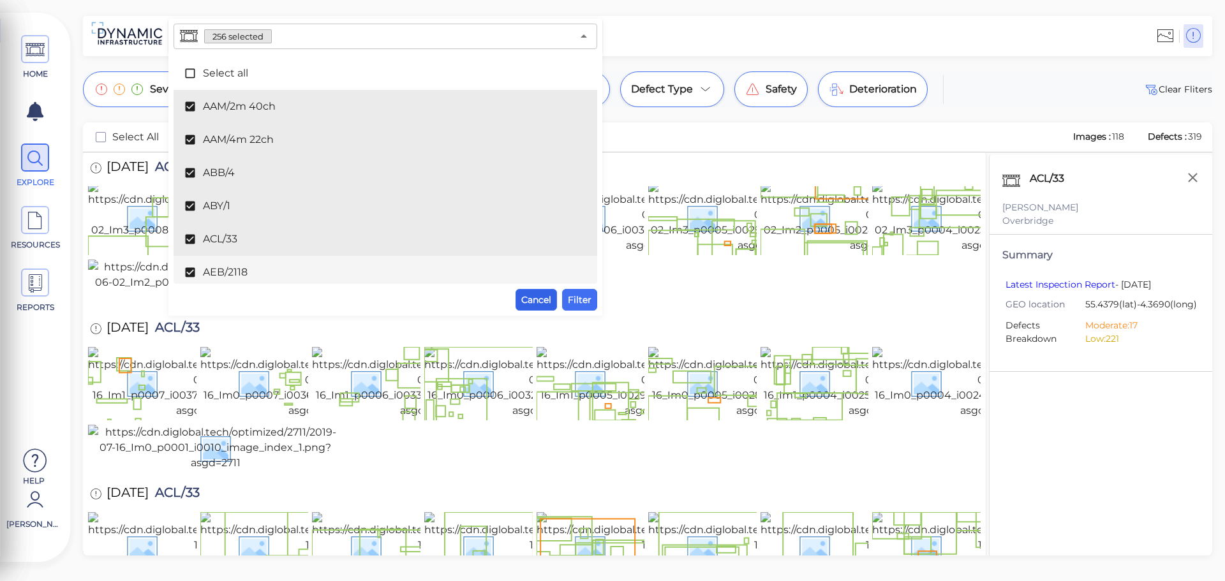
click at [528, 295] on span "Cancel" at bounding box center [536, 299] width 30 height 15
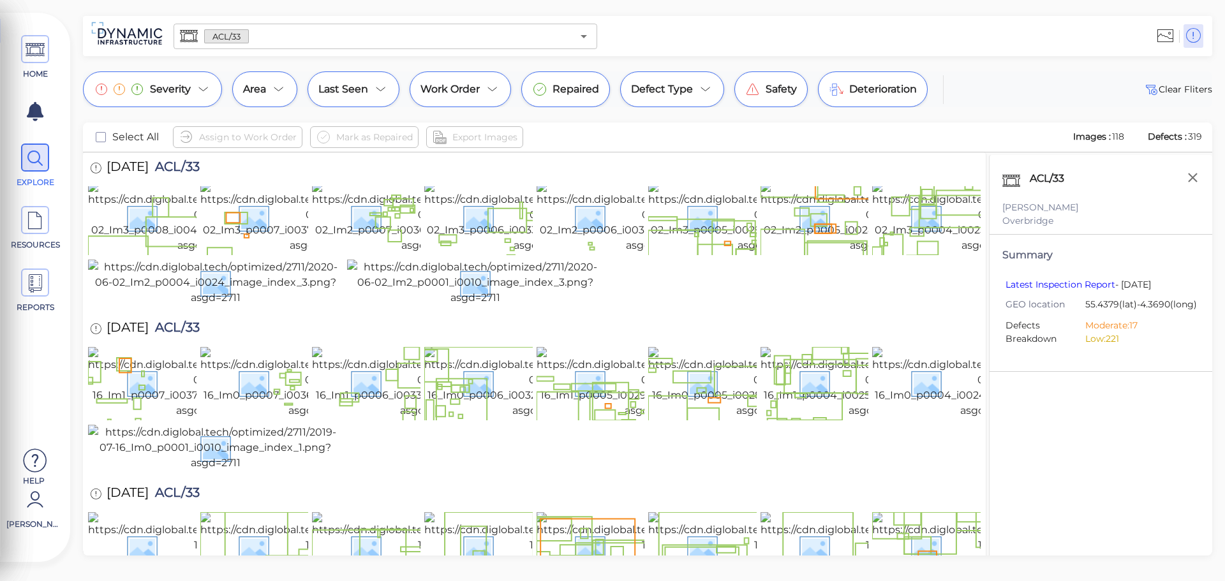
click at [505, 26] on div "ACL/33 ​" at bounding box center [386, 37] width 424 height 26
click at [528, 38] on input "text" at bounding box center [410, 36] width 323 height 18
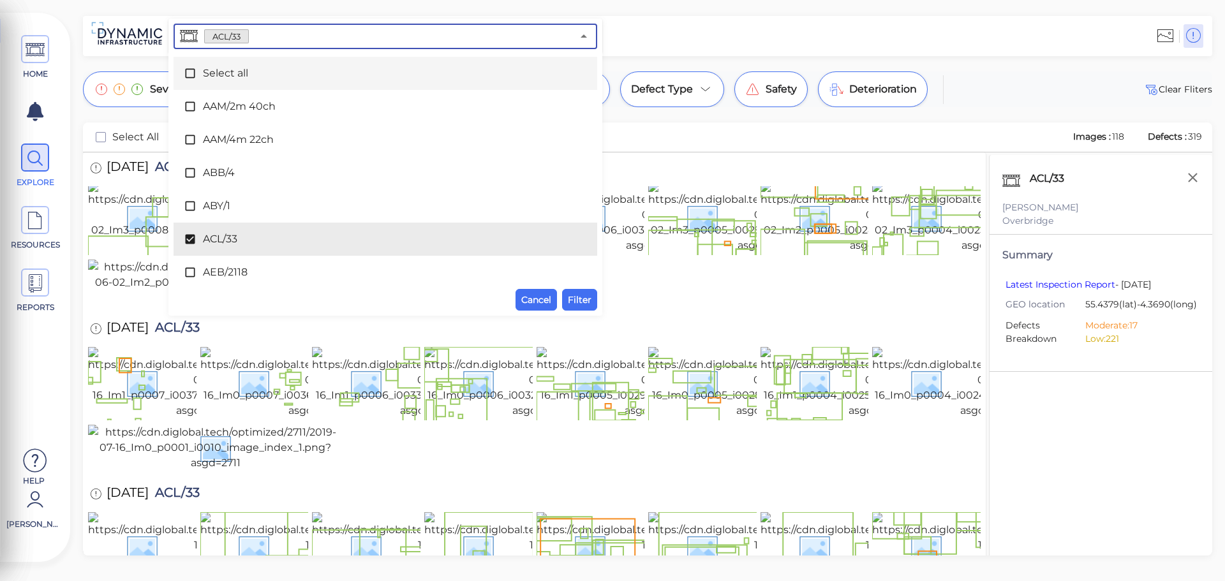
click at [191, 72] on icon at bounding box center [190, 73] width 13 height 13
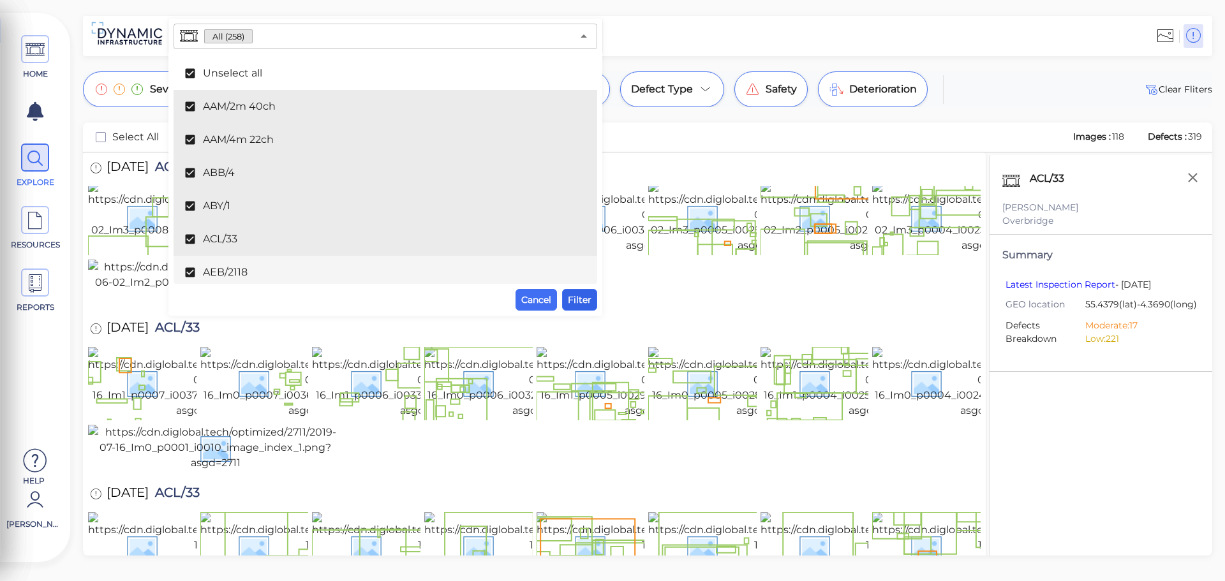
click at [585, 298] on span "Filter" at bounding box center [580, 299] width 24 height 15
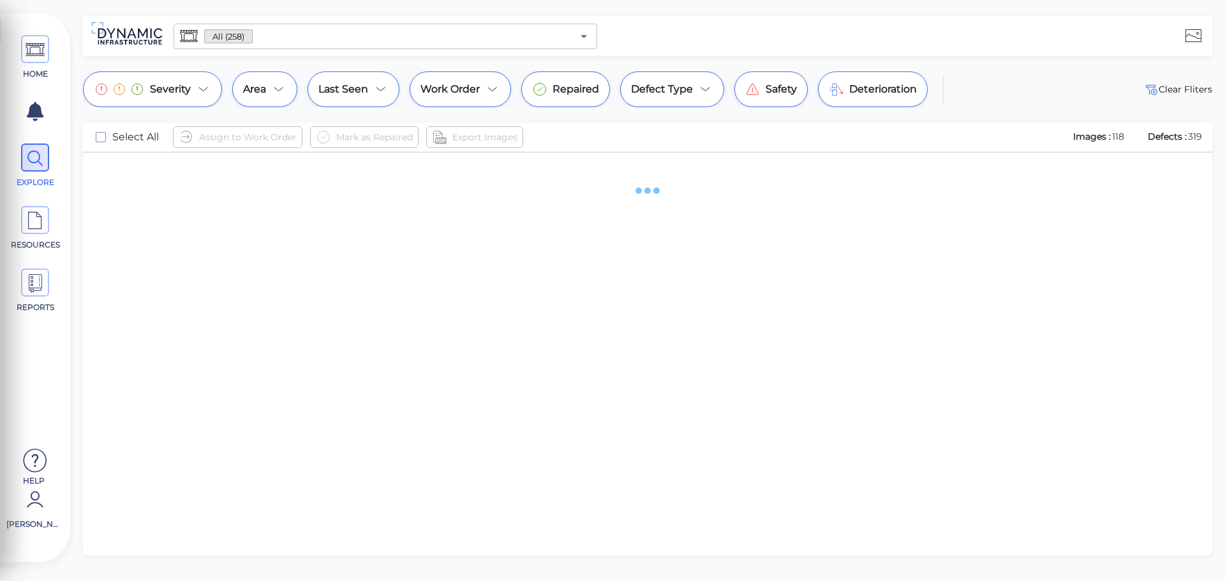
click at [401, 33] on input "text" at bounding box center [413, 36] width 320 height 18
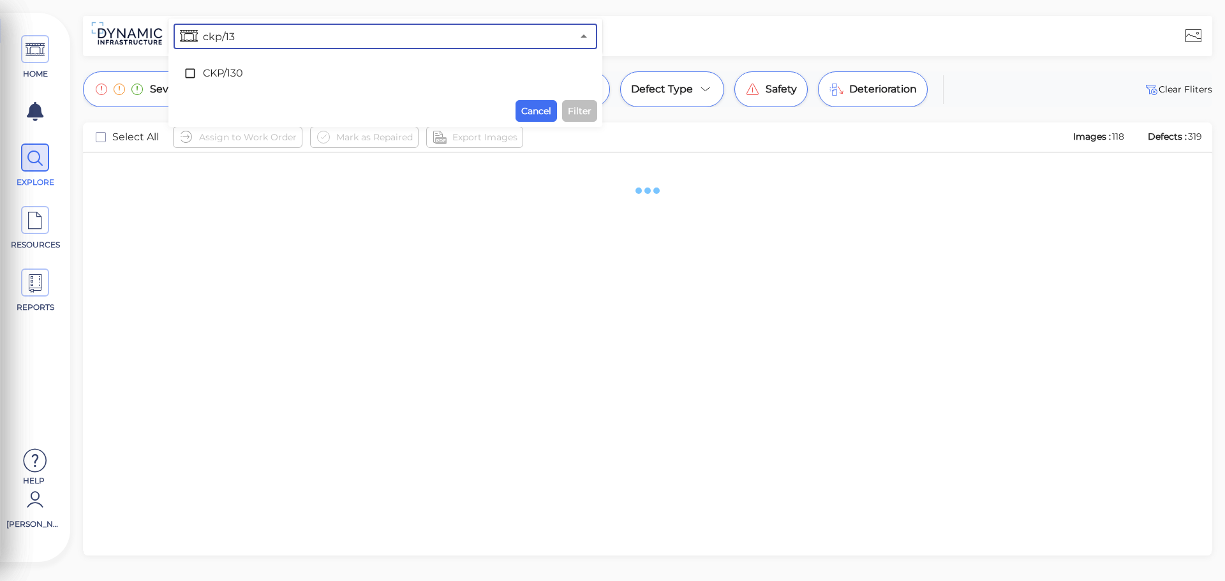
type input "ckp/130"
click at [191, 72] on icon at bounding box center [190, 73] width 13 height 13
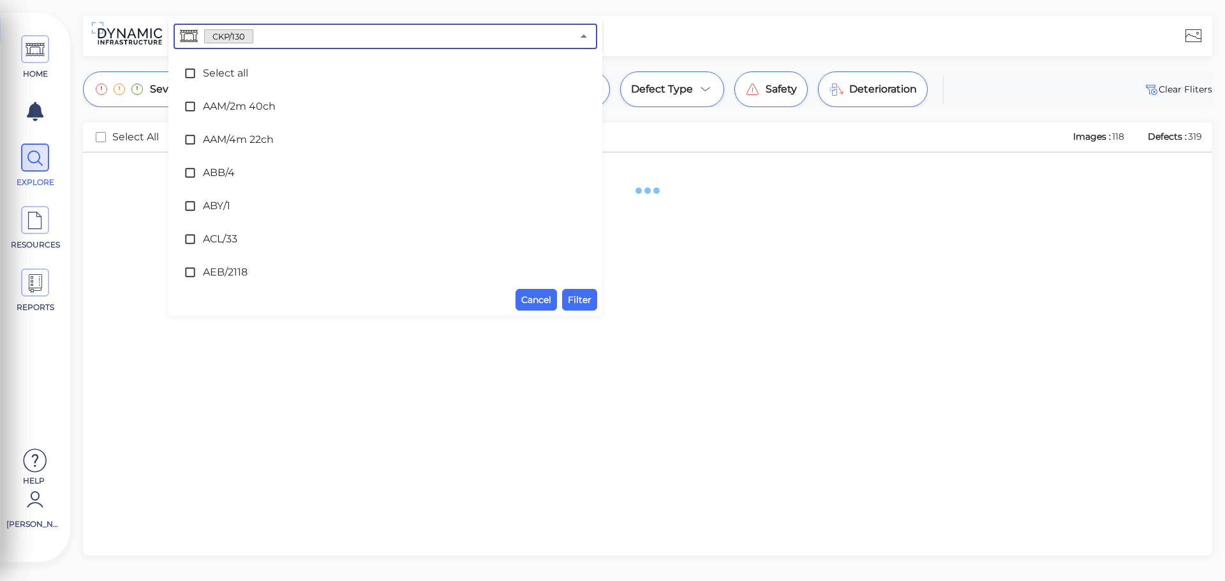
scroll to position [1299, 0]
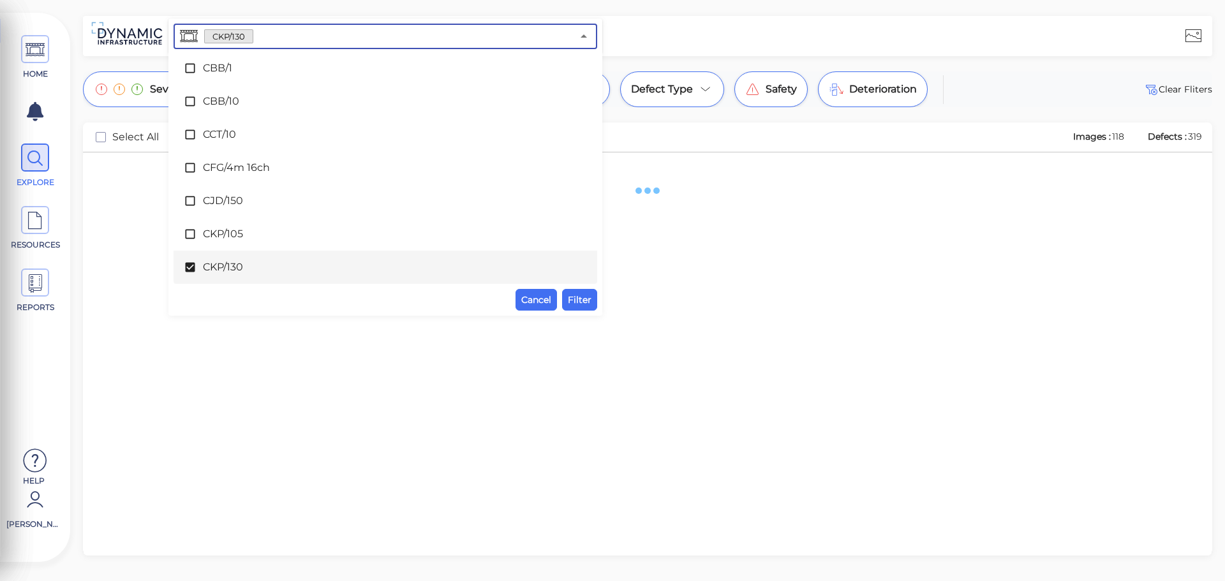
click at [577, 299] on span "Filter" at bounding box center [580, 299] width 24 height 15
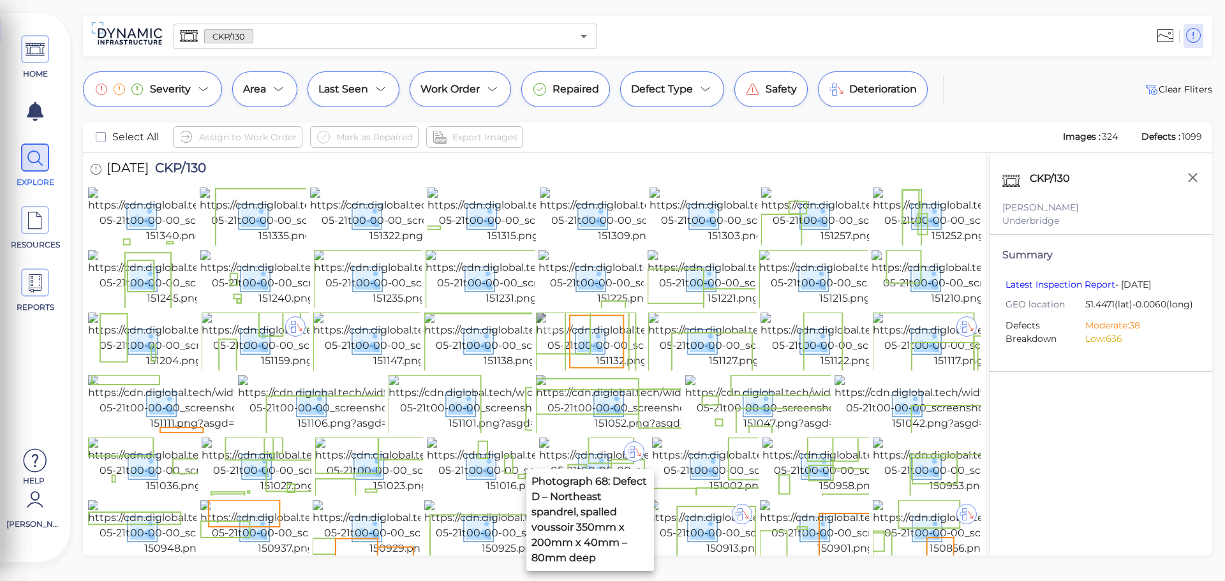
click at [556, 369] on img at bounding box center [651, 341] width 230 height 56
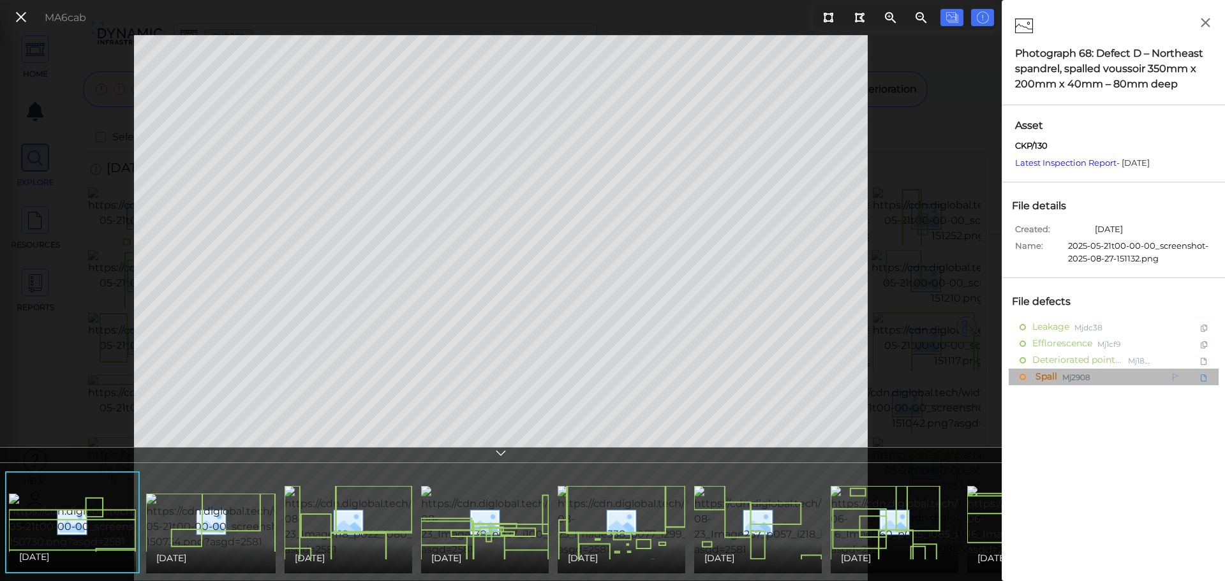
click at [1058, 376] on div "Spall Mj2908" at bounding box center [1085, 377] width 133 height 16
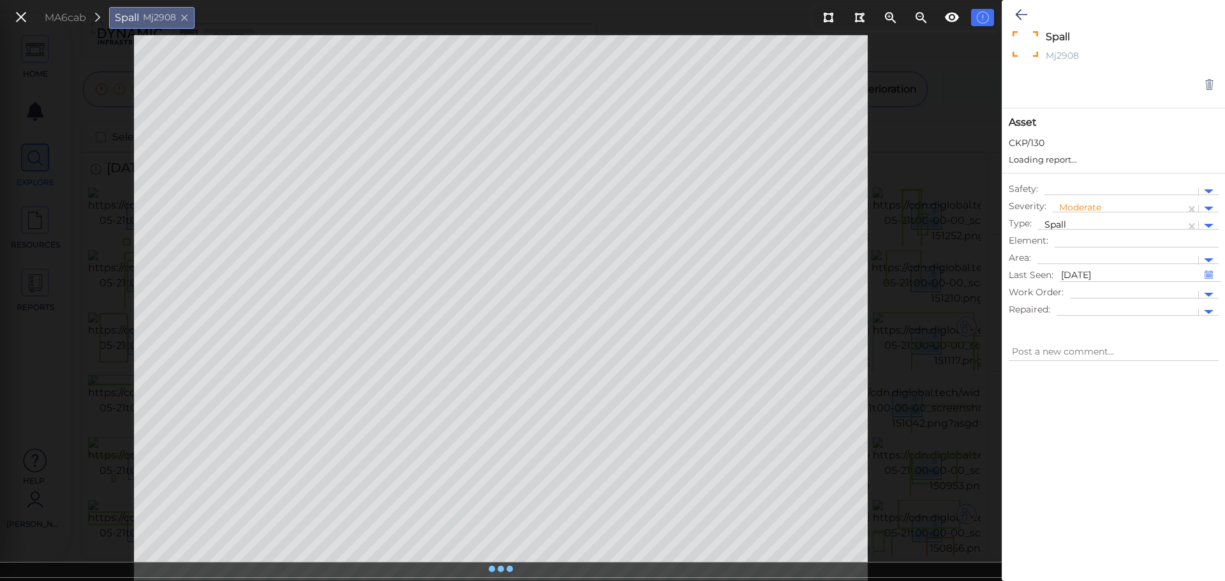
type textarea "x"
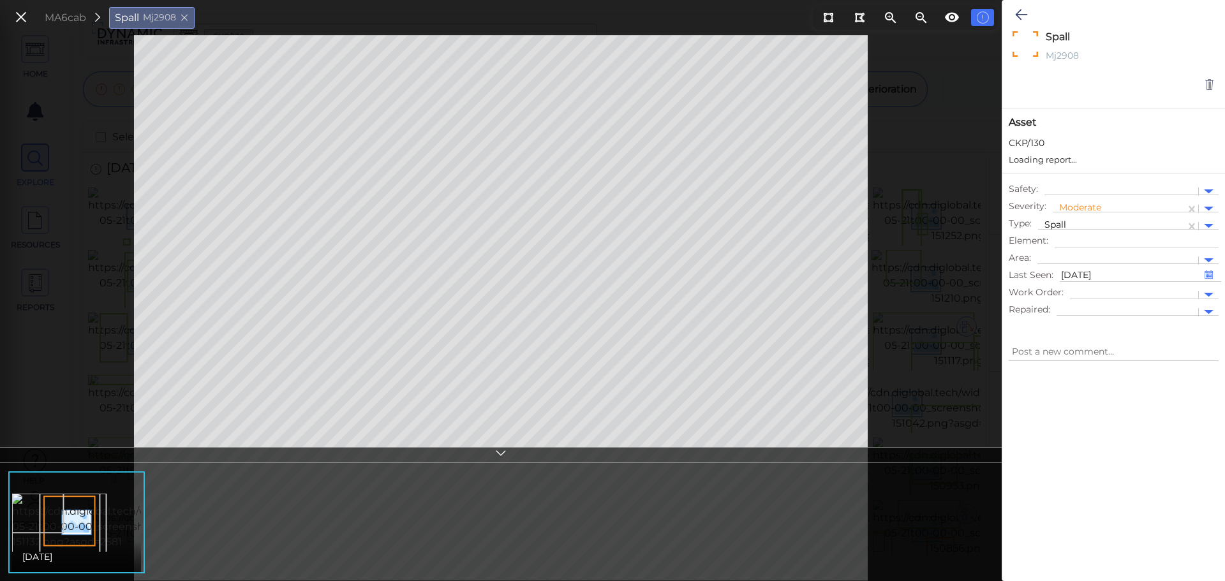
type textarea "x"
click at [1018, 12] on icon at bounding box center [1021, 14] width 12 height 15
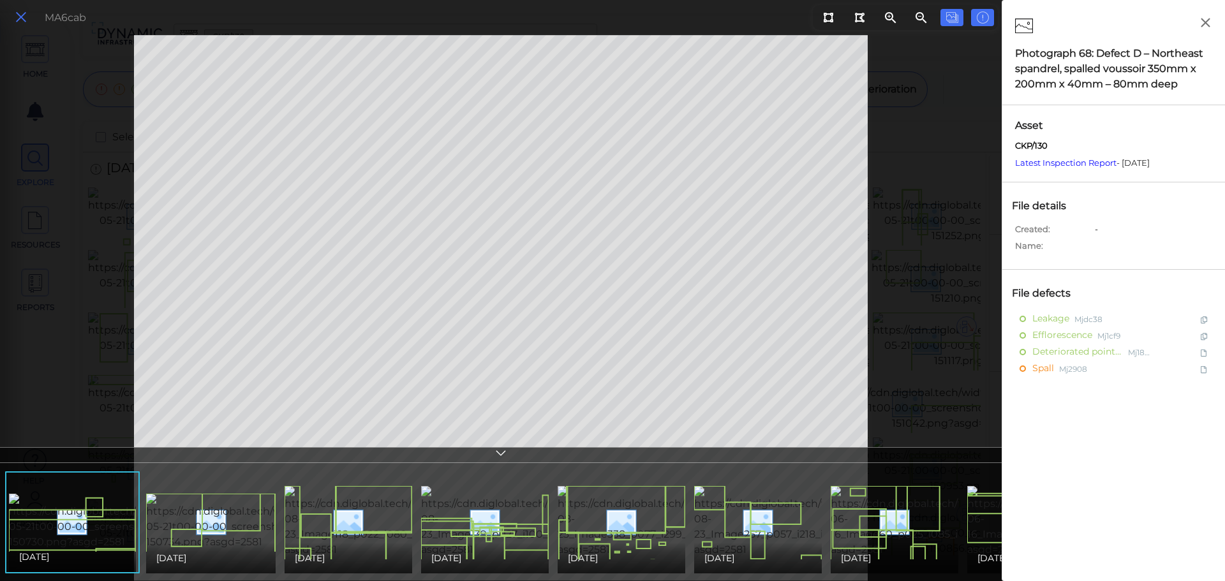
click at [14, 15] on icon at bounding box center [21, 17] width 14 height 17
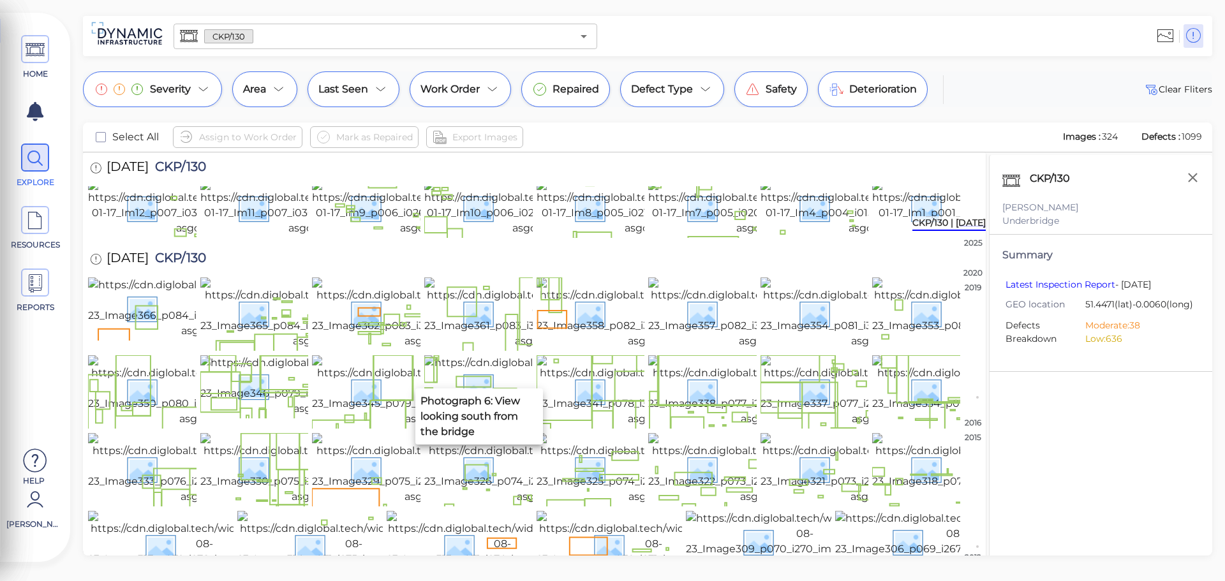
scroll to position [786, 0]
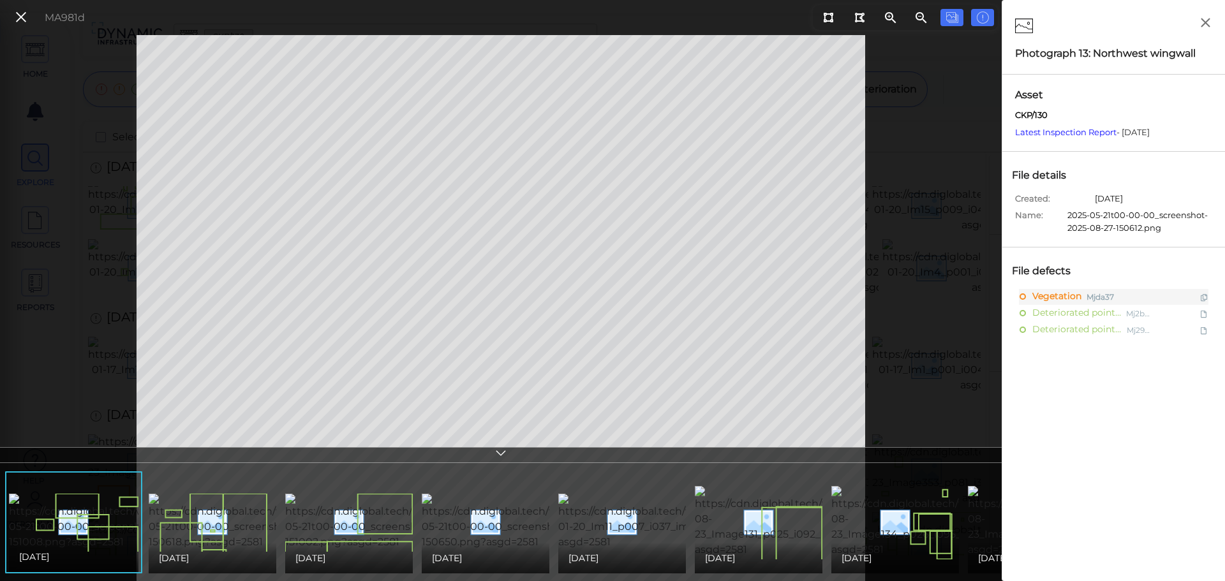
click at [501, 457] on icon at bounding box center [500, 455] width 13 height 15
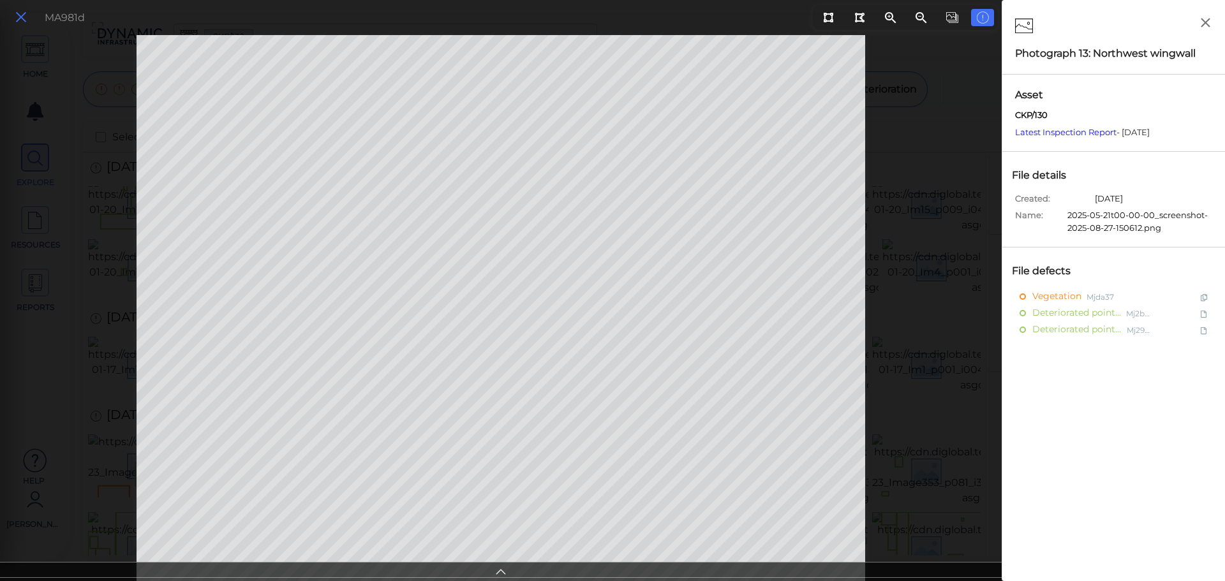
click at [22, 16] on icon at bounding box center [21, 17] width 14 height 17
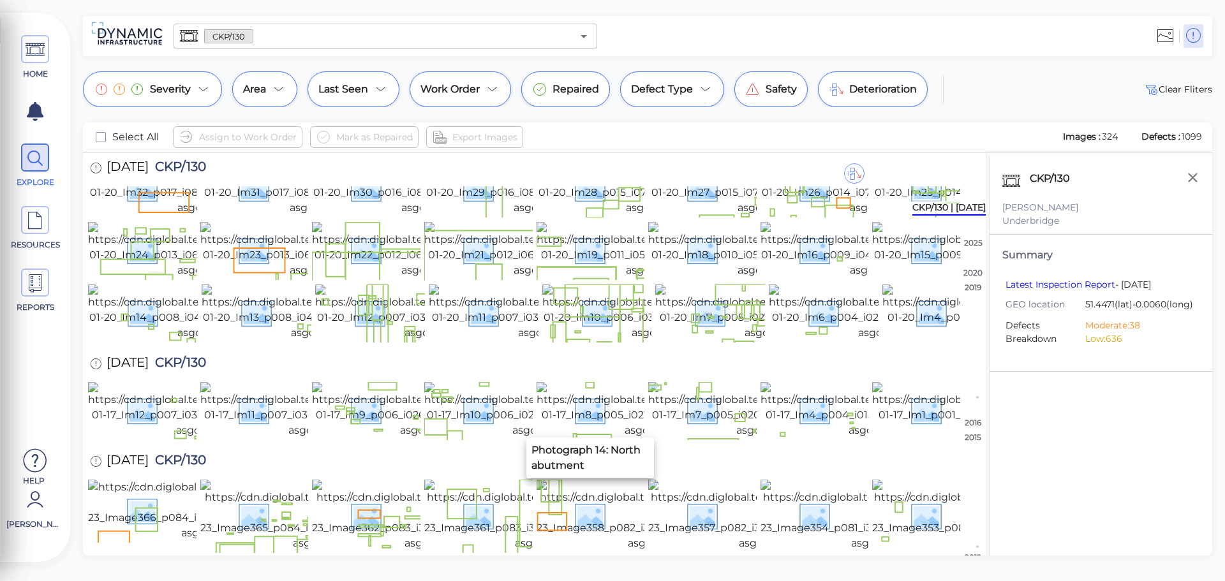
scroll to position [722, 0]
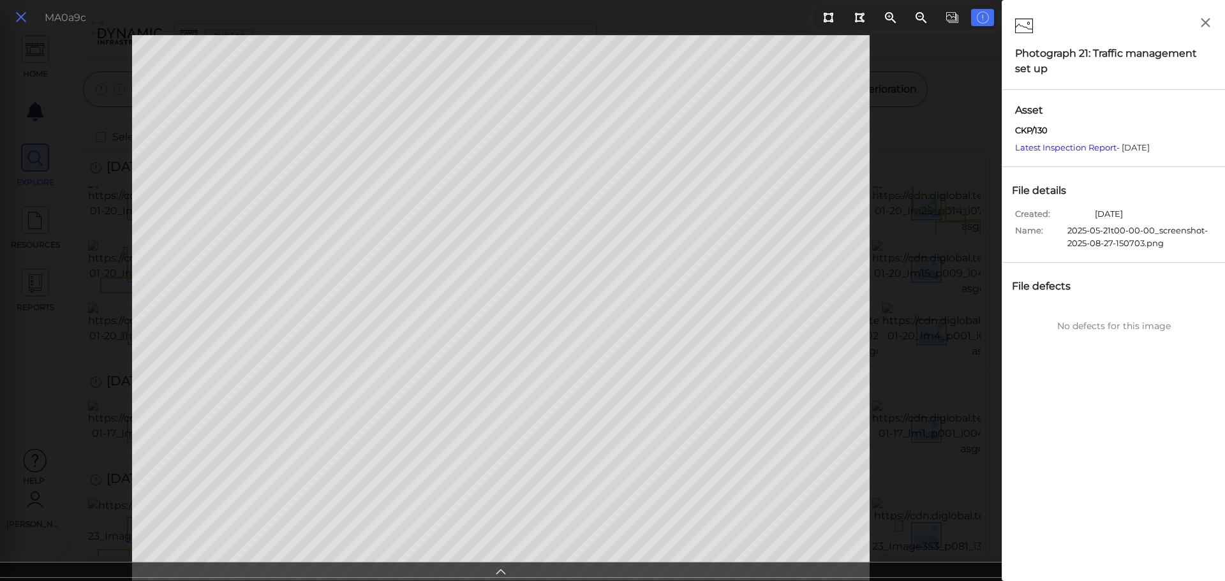
click at [24, 24] on icon at bounding box center [21, 17] width 14 height 17
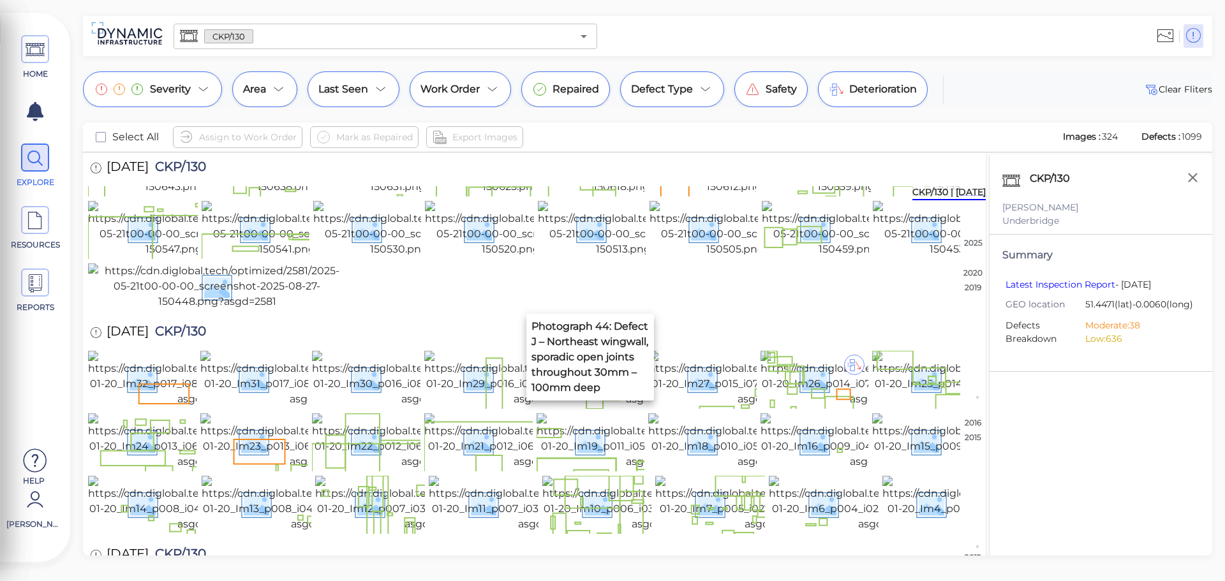
scroll to position [531, 0]
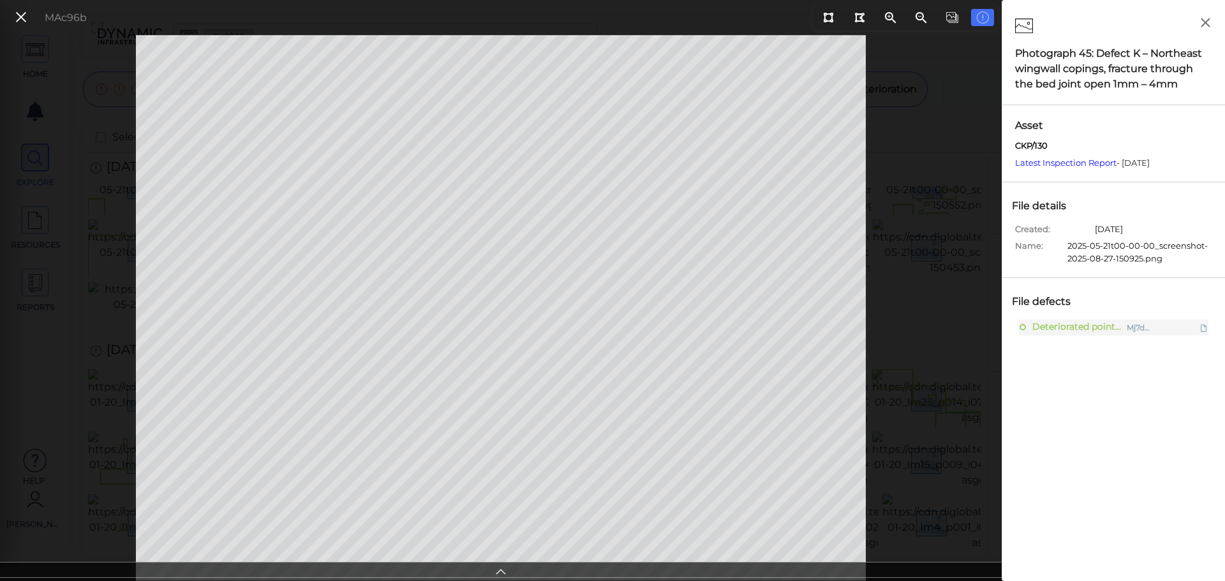
click at [501, 567] on icon at bounding box center [500, 570] width 13 height 15
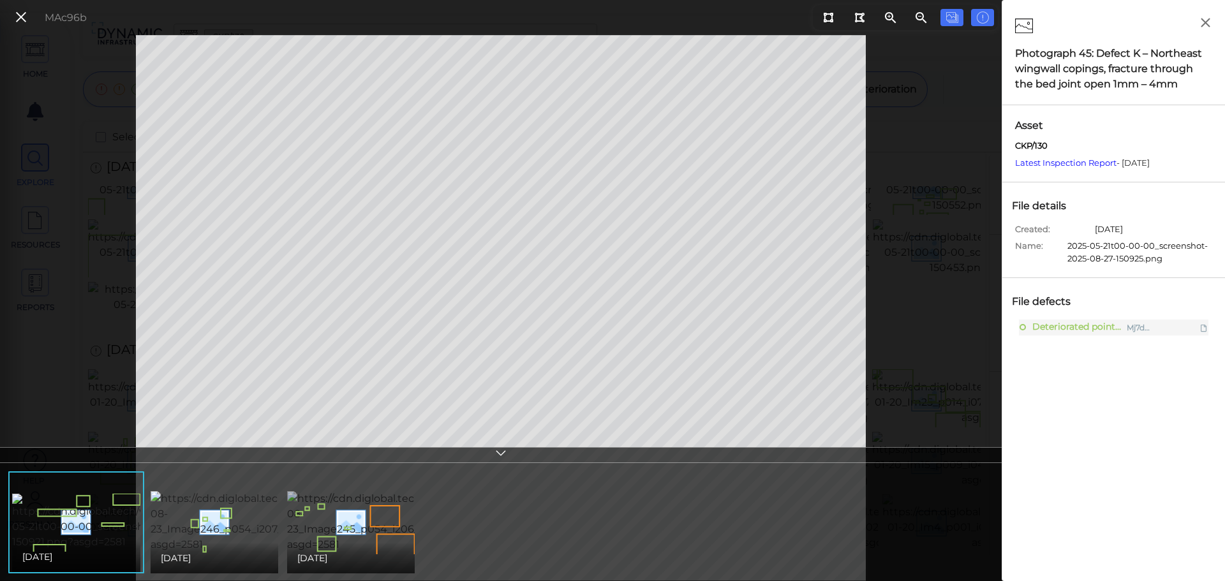
click at [361, 509] on img at bounding box center [406, 521] width 239 height 61
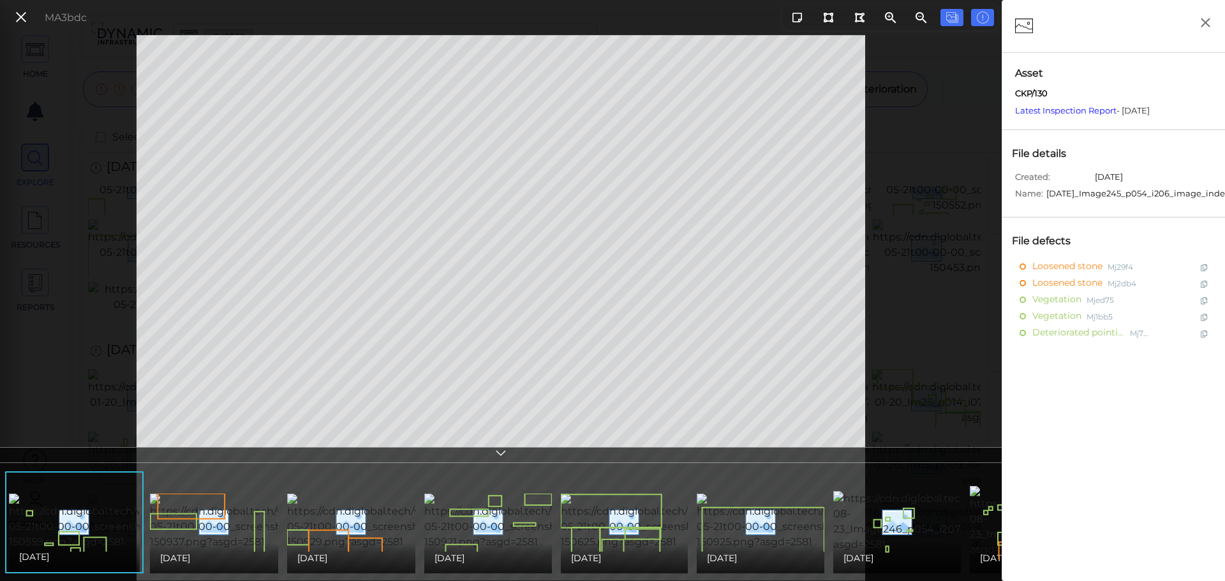
click at [505, 456] on icon at bounding box center [500, 455] width 13 height 15
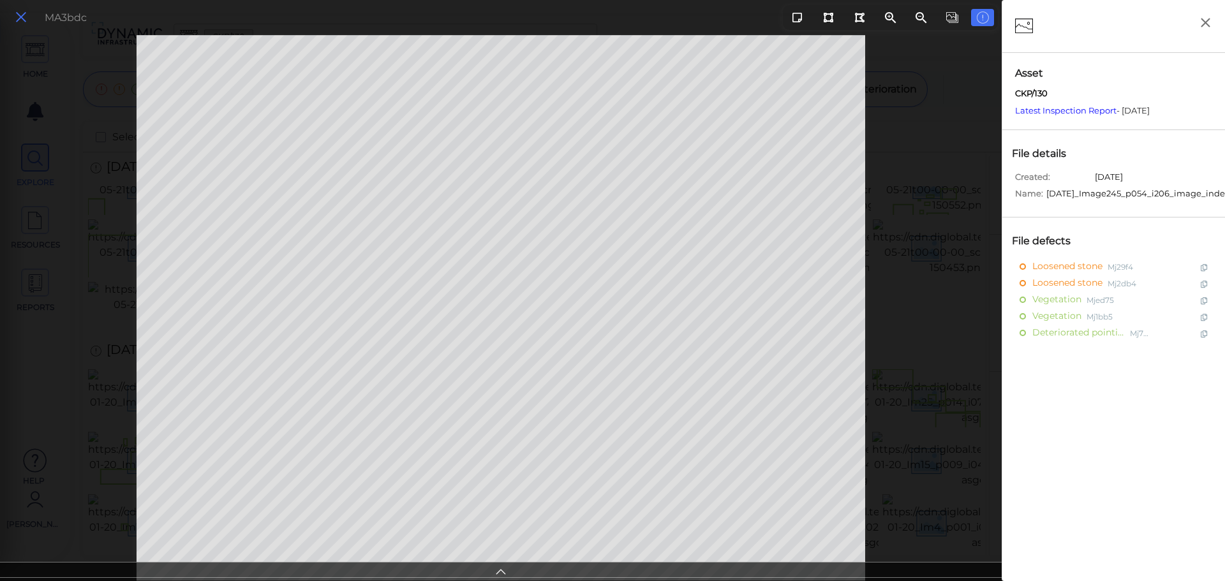
click at [29, 17] on button at bounding box center [21, 17] width 22 height 19
